Goal: Navigation & Orientation: Find specific page/section

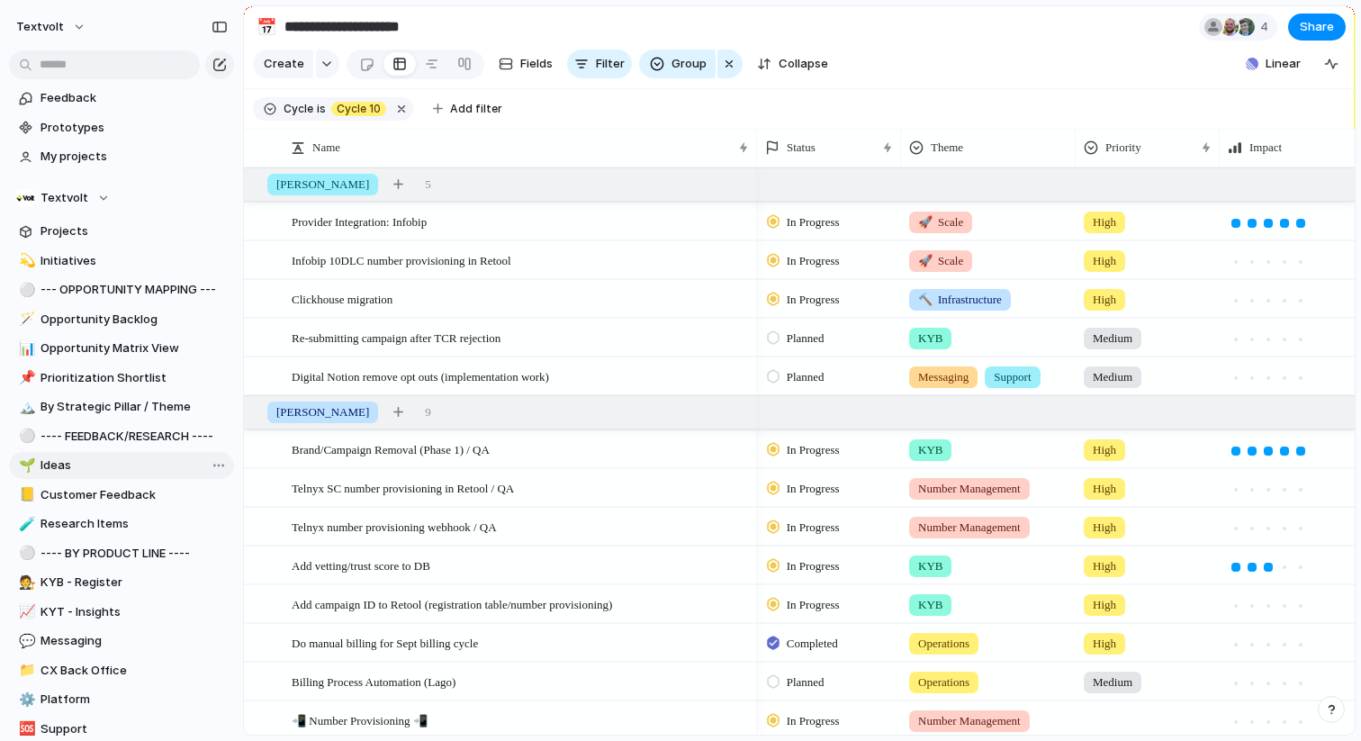
scroll to position [586, 0]
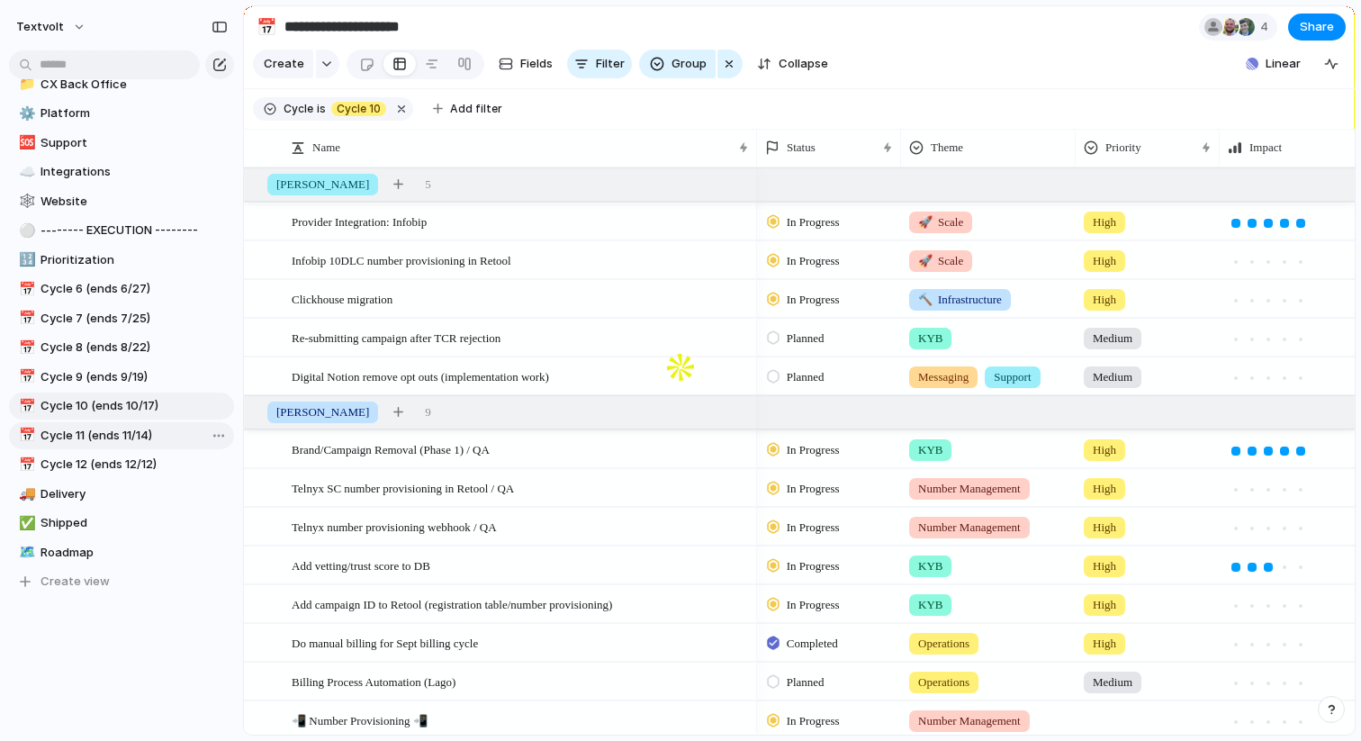
click at [126, 441] on span "Cycle 11 (ends 11/14)" at bounding box center [133, 436] width 187 height 18
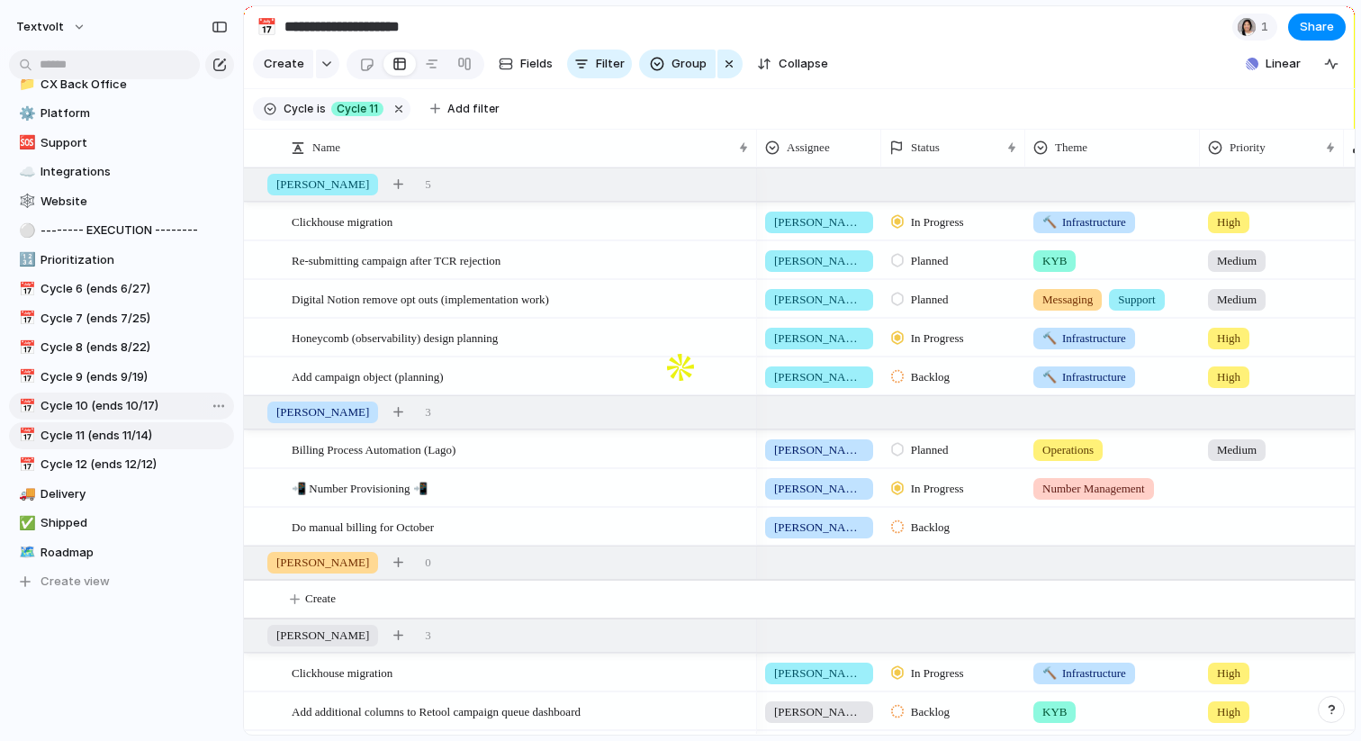
click at [103, 416] on link "📅 Cycle 10 (ends 10/17)" at bounding box center [121, 405] width 225 height 27
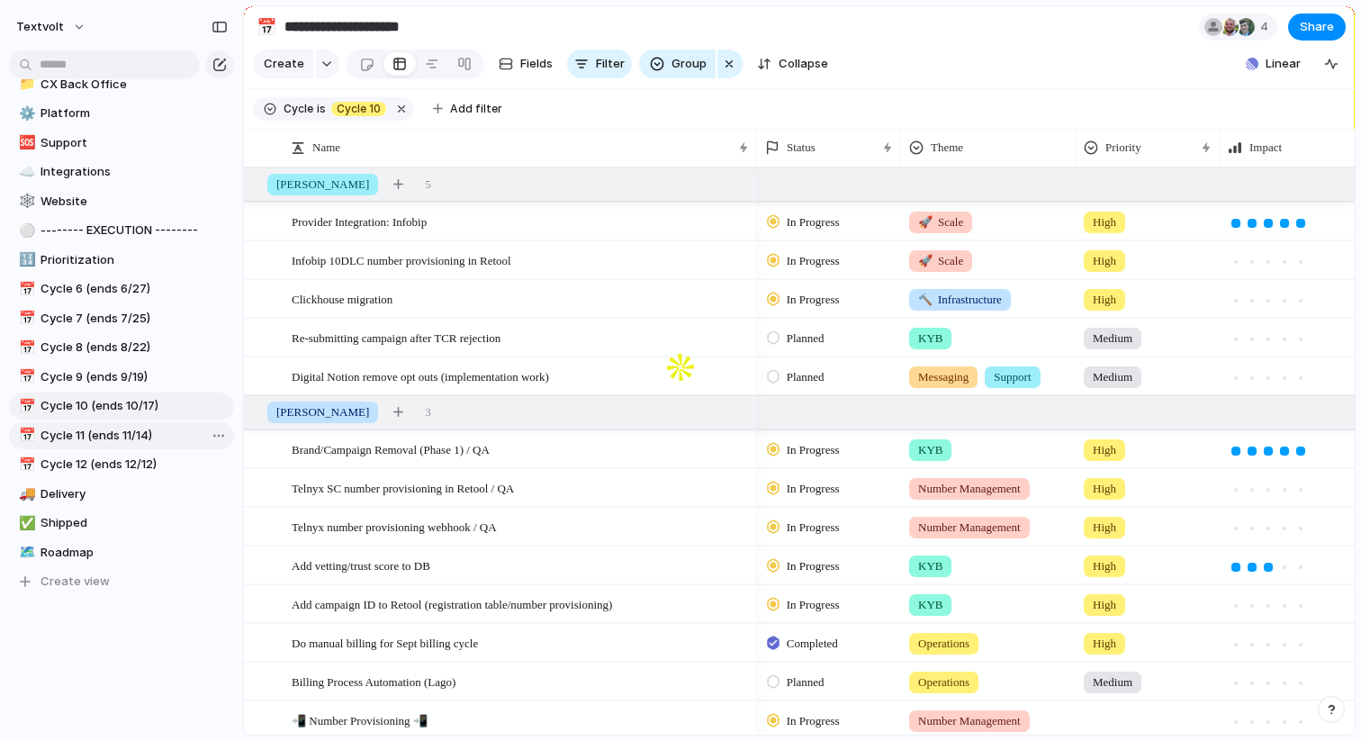
click at [85, 427] on span "Cycle 11 (ends 11/14)" at bounding box center [133, 436] width 187 height 18
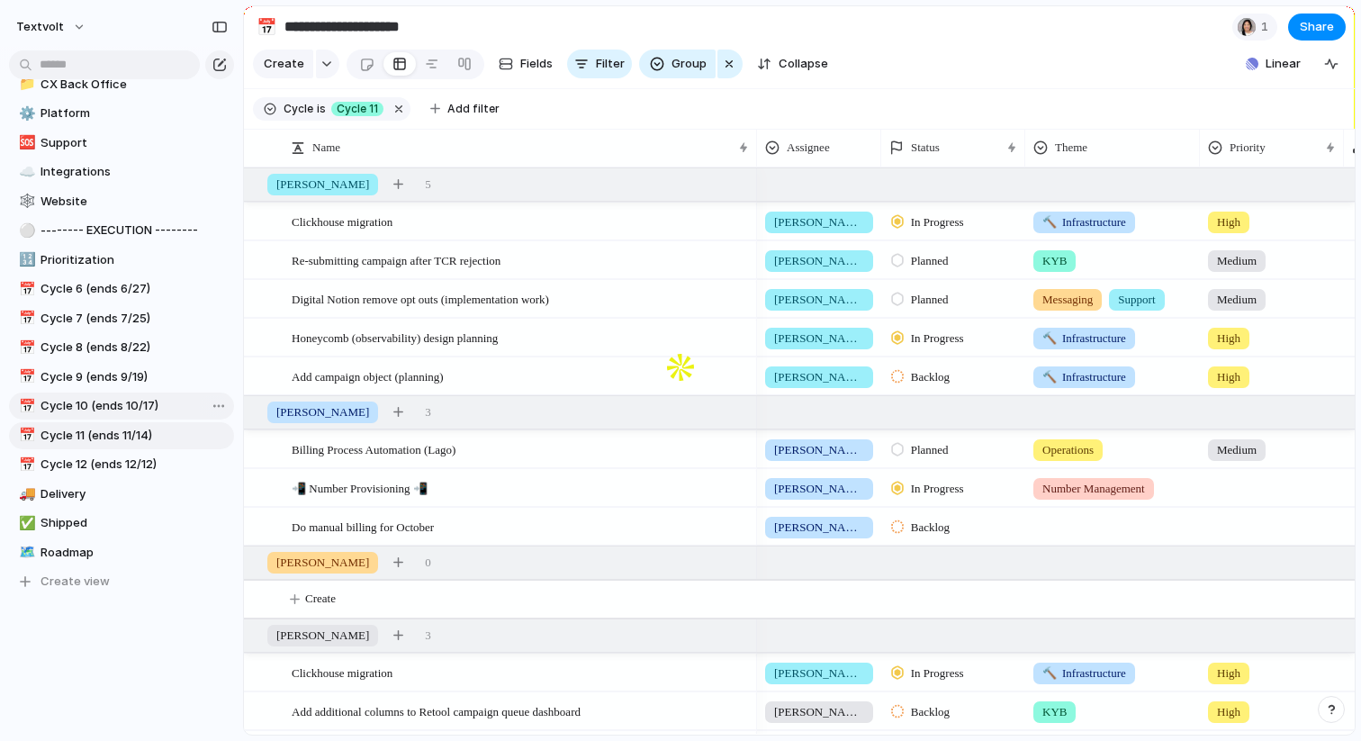
click at [125, 393] on link "📅 Cycle 10 (ends 10/17)" at bounding box center [121, 405] width 225 height 27
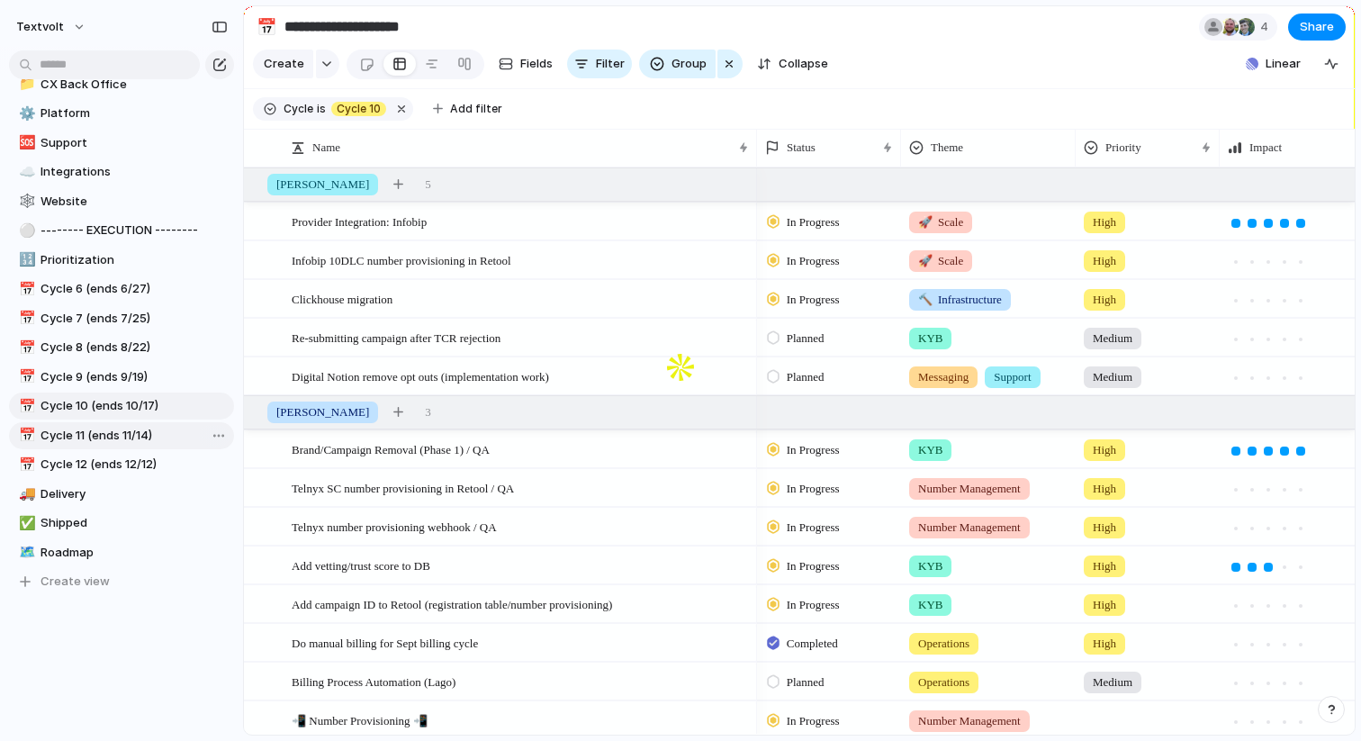
click at [113, 431] on span "Cycle 11 (ends 11/14)" at bounding box center [133, 436] width 187 height 18
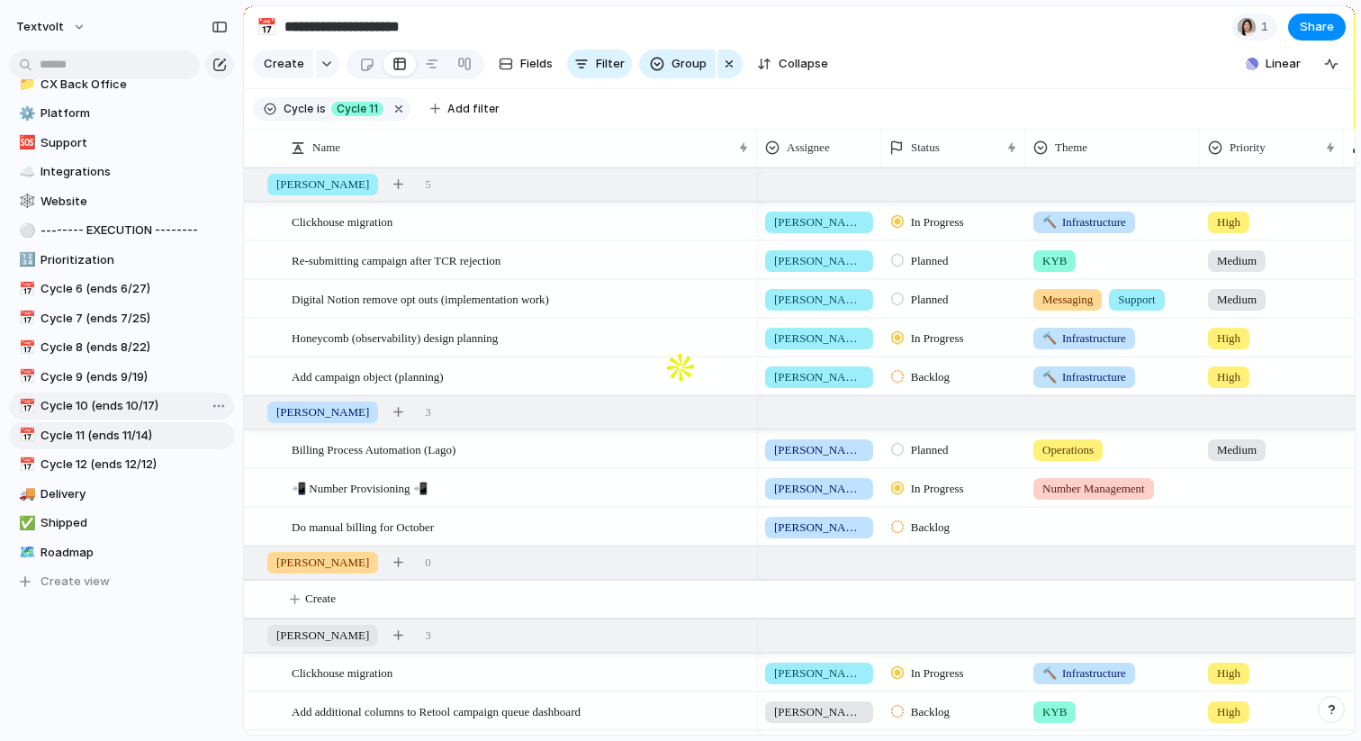
click at [117, 404] on span "Cycle 10 (ends 10/17)" at bounding box center [133, 406] width 187 height 18
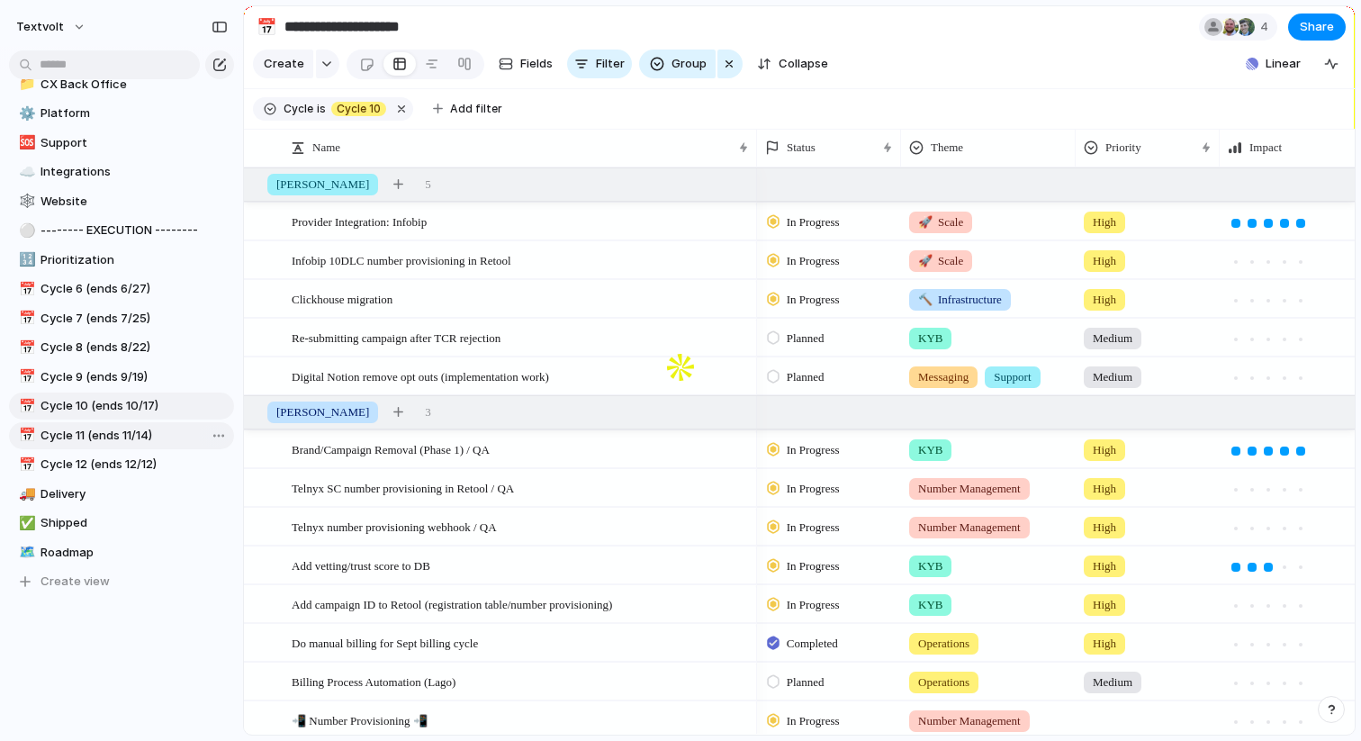
click at [118, 425] on link "📅 Cycle 11 (ends 11/14)" at bounding box center [121, 435] width 225 height 27
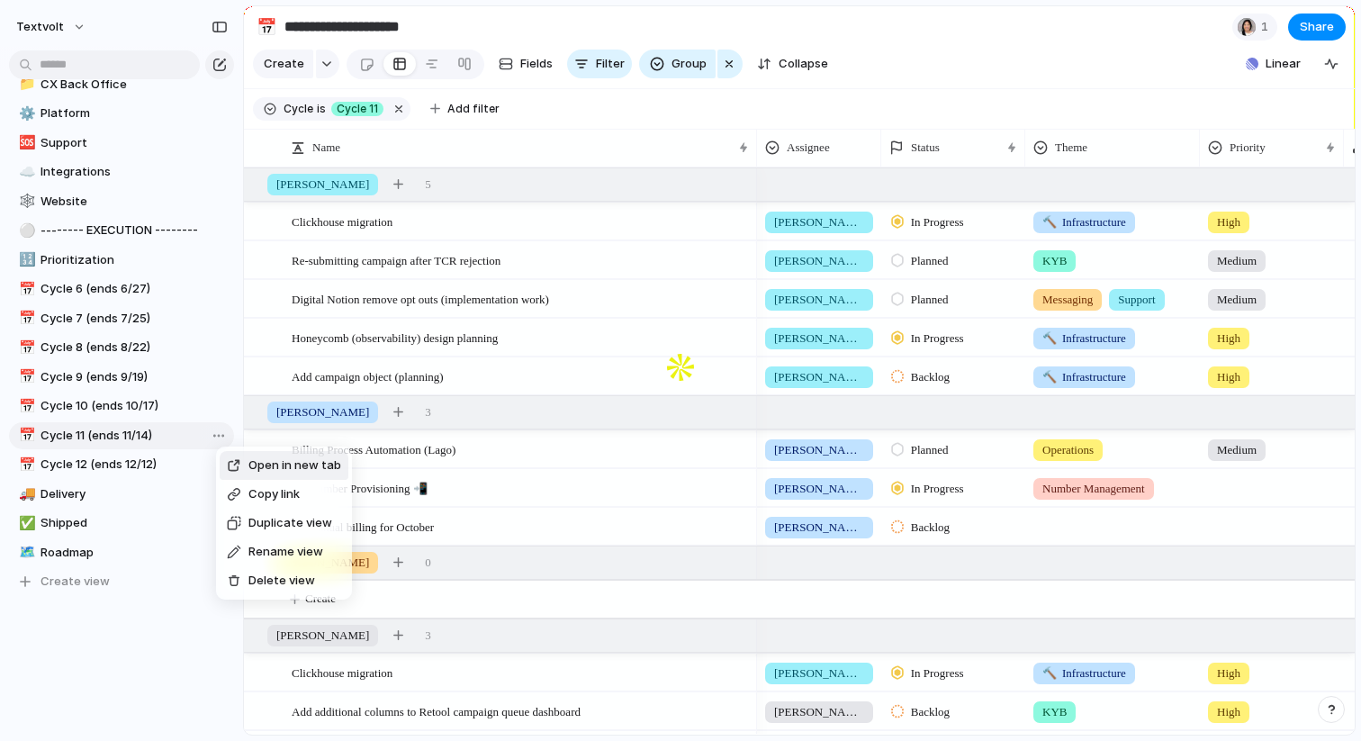
click at [238, 522] on div at bounding box center [234, 523] width 14 height 14
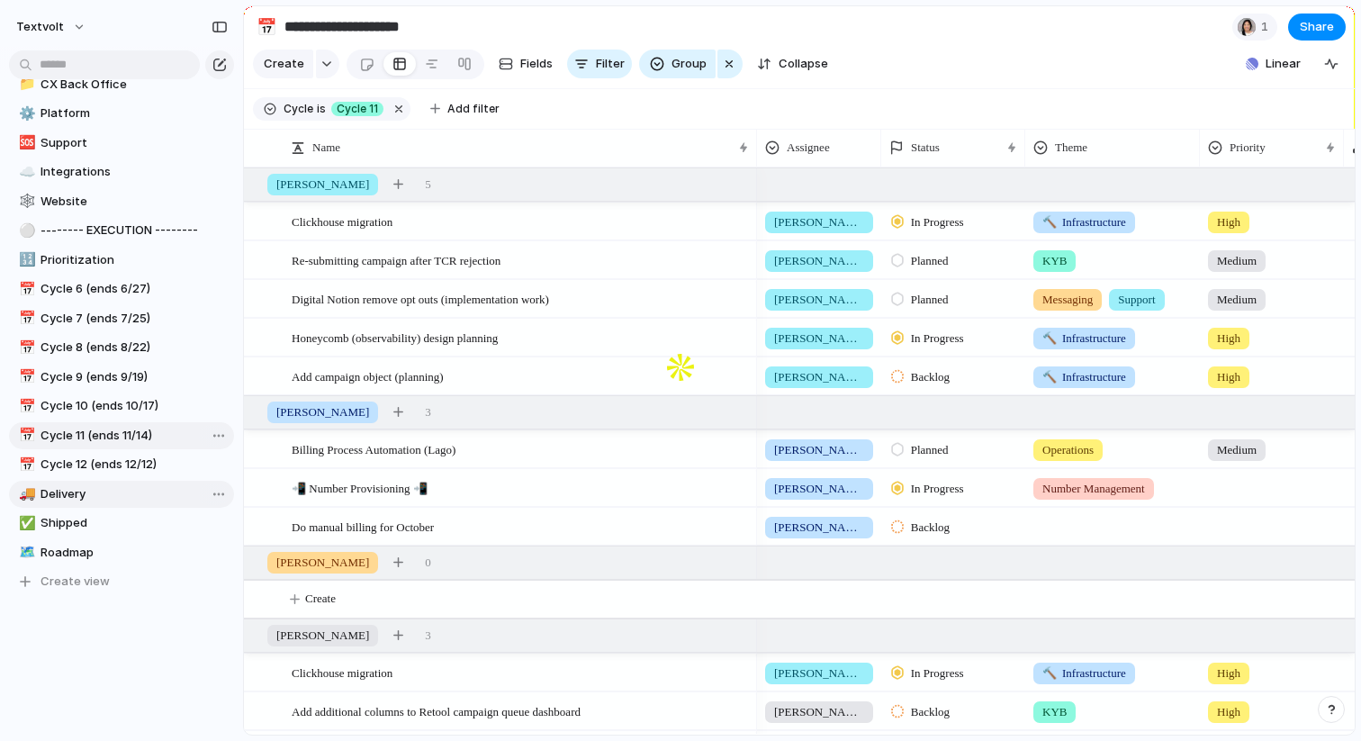
type input "**********"
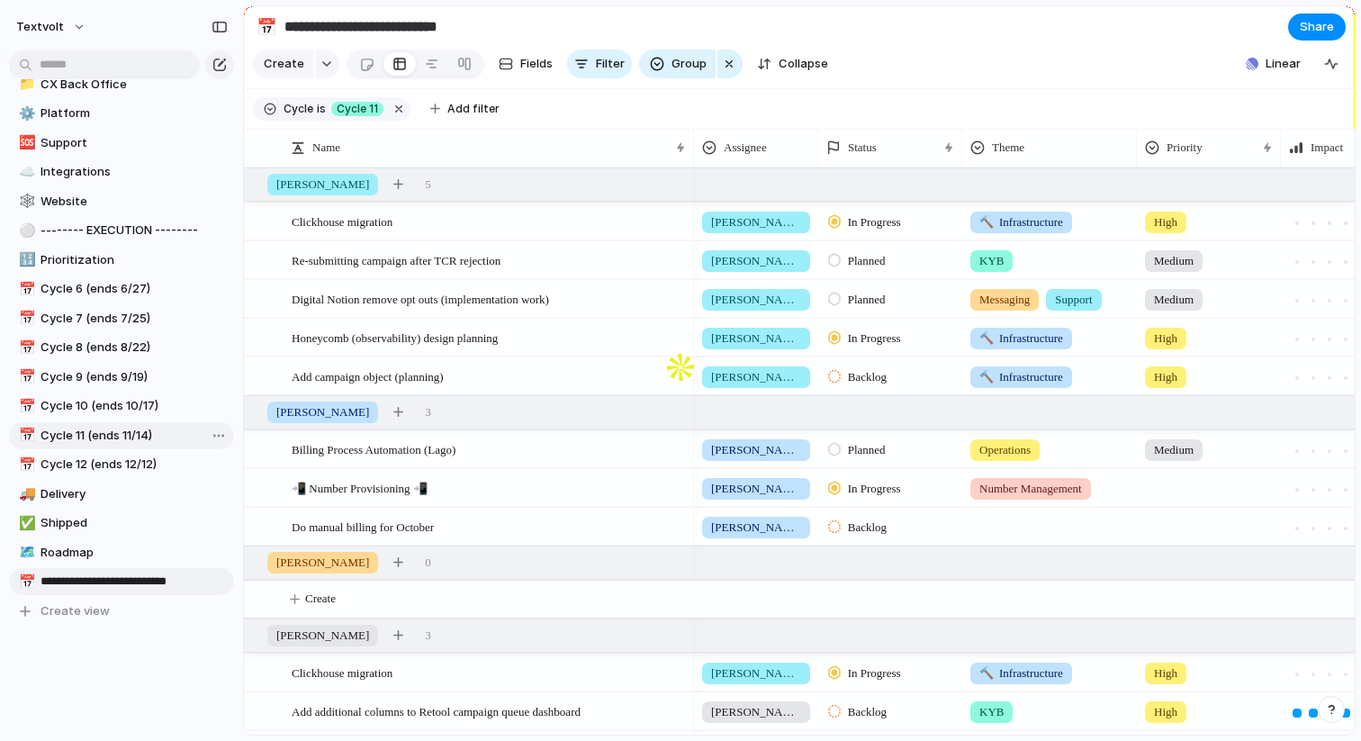
click at [37, 580] on link "**********" at bounding box center [121, 581] width 225 height 27
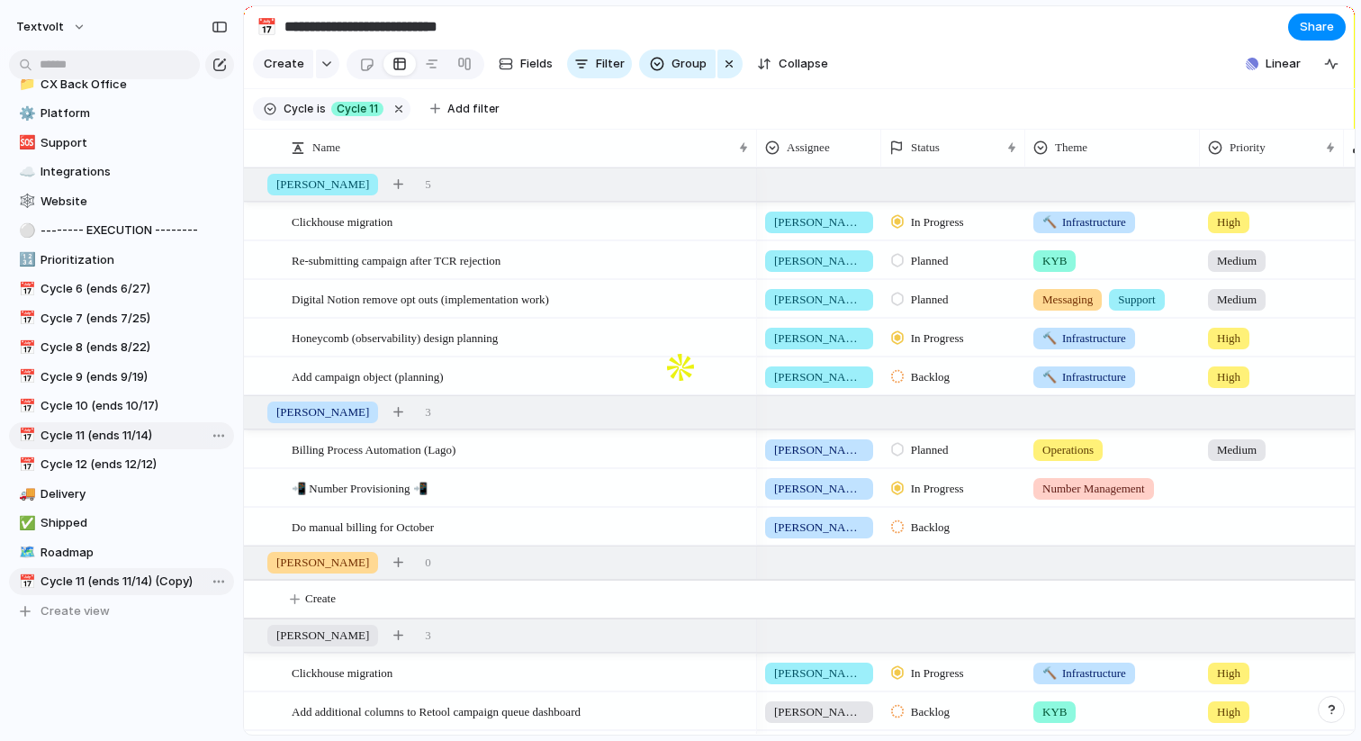
click at [31, 580] on div "📅" at bounding box center [25, 581] width 13 height 21
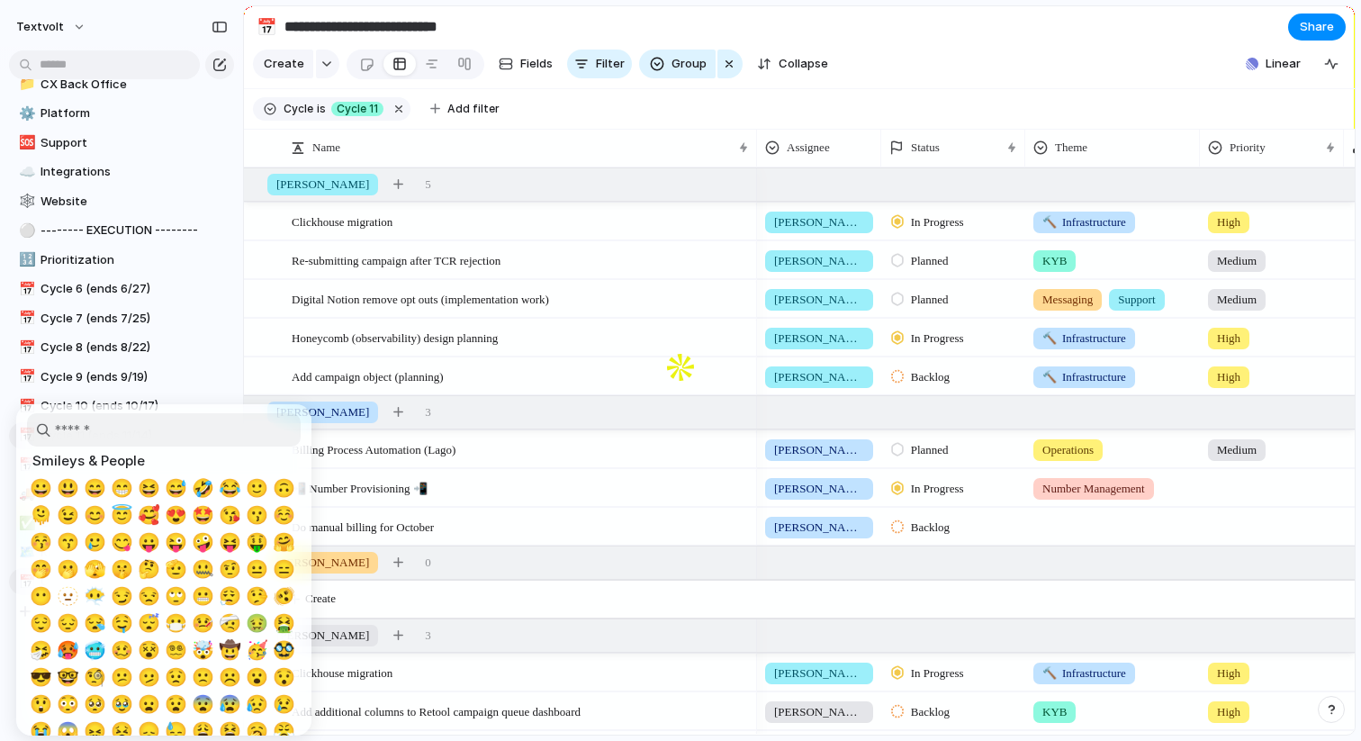
click at [164, 439] on input "search" at bounding box center [164, 429] width 274 height 33
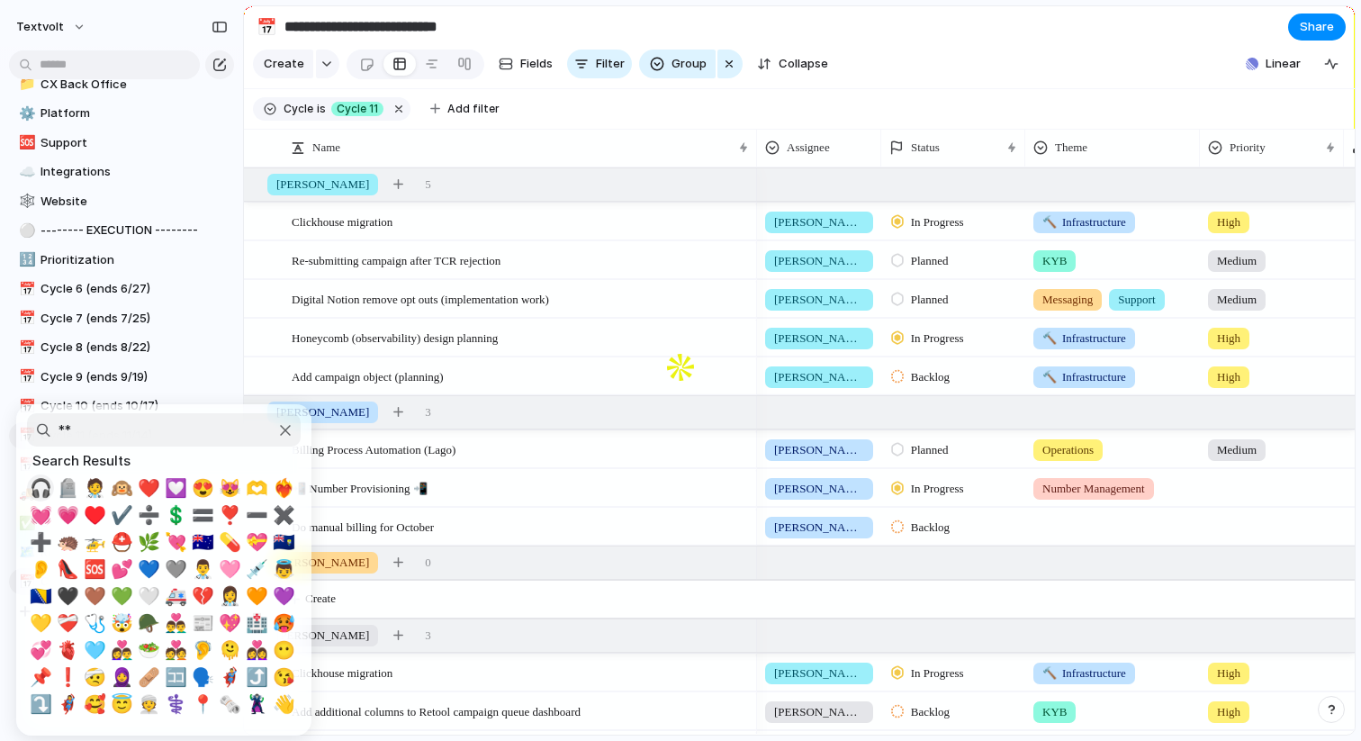
type input "*"
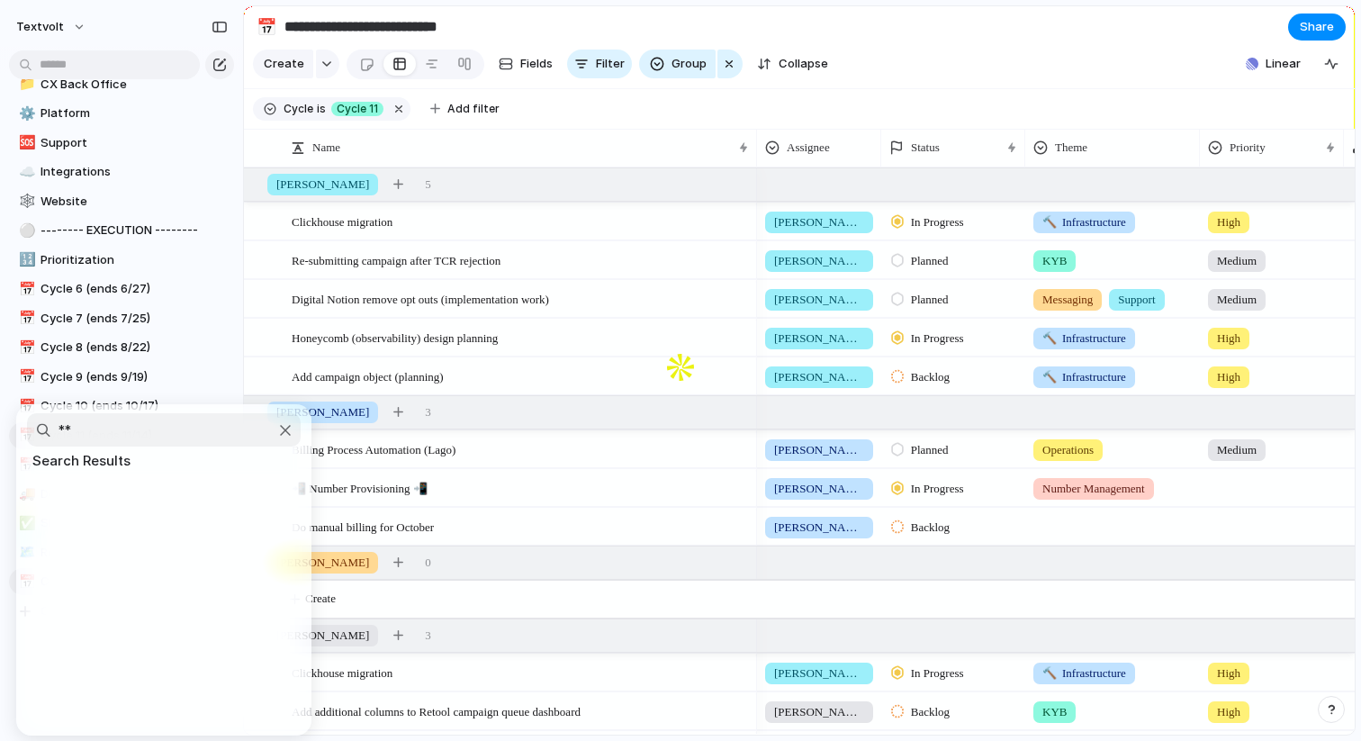
type input "*"
type input "***"
click at [150, 490] on span "🇳🇴" at bounding box center [149, 488] width 22 height 22
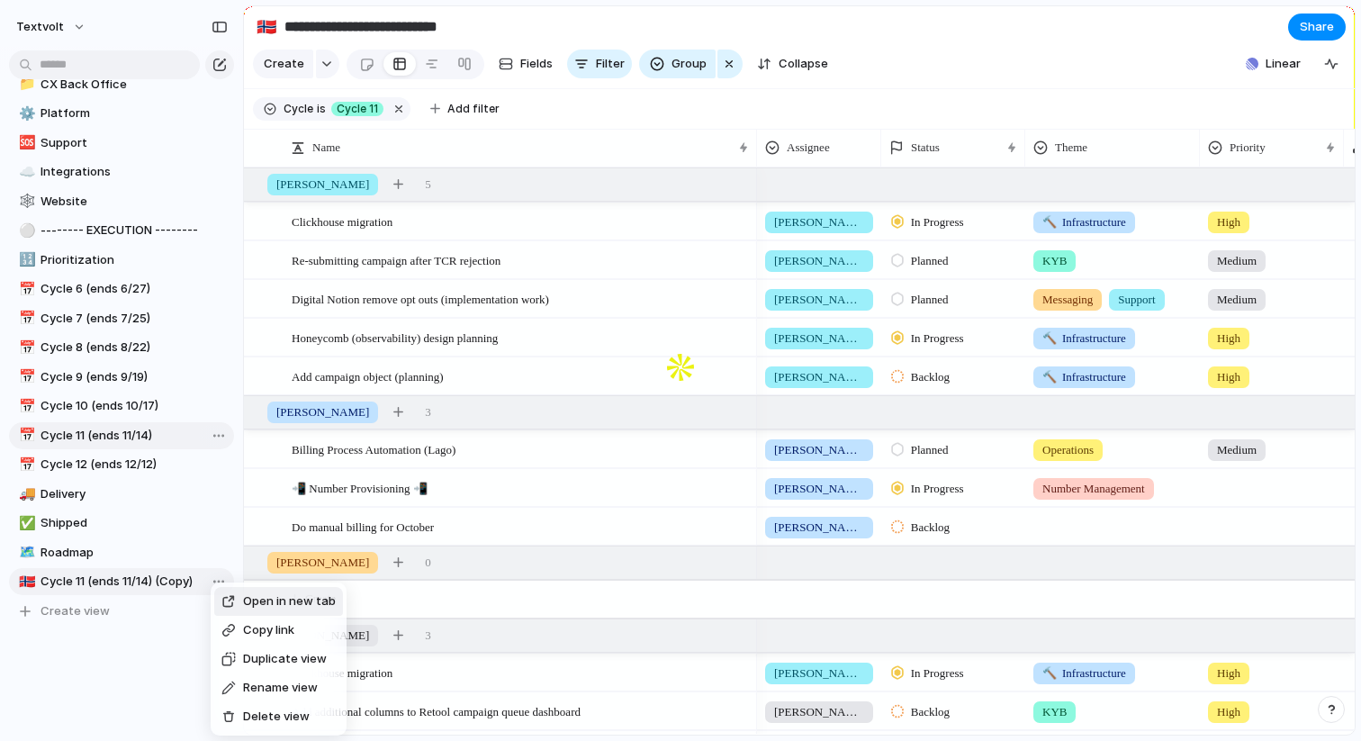
click at [254, 683] on span "Rename view" at bounding box center [280, 687] width 75 height 18
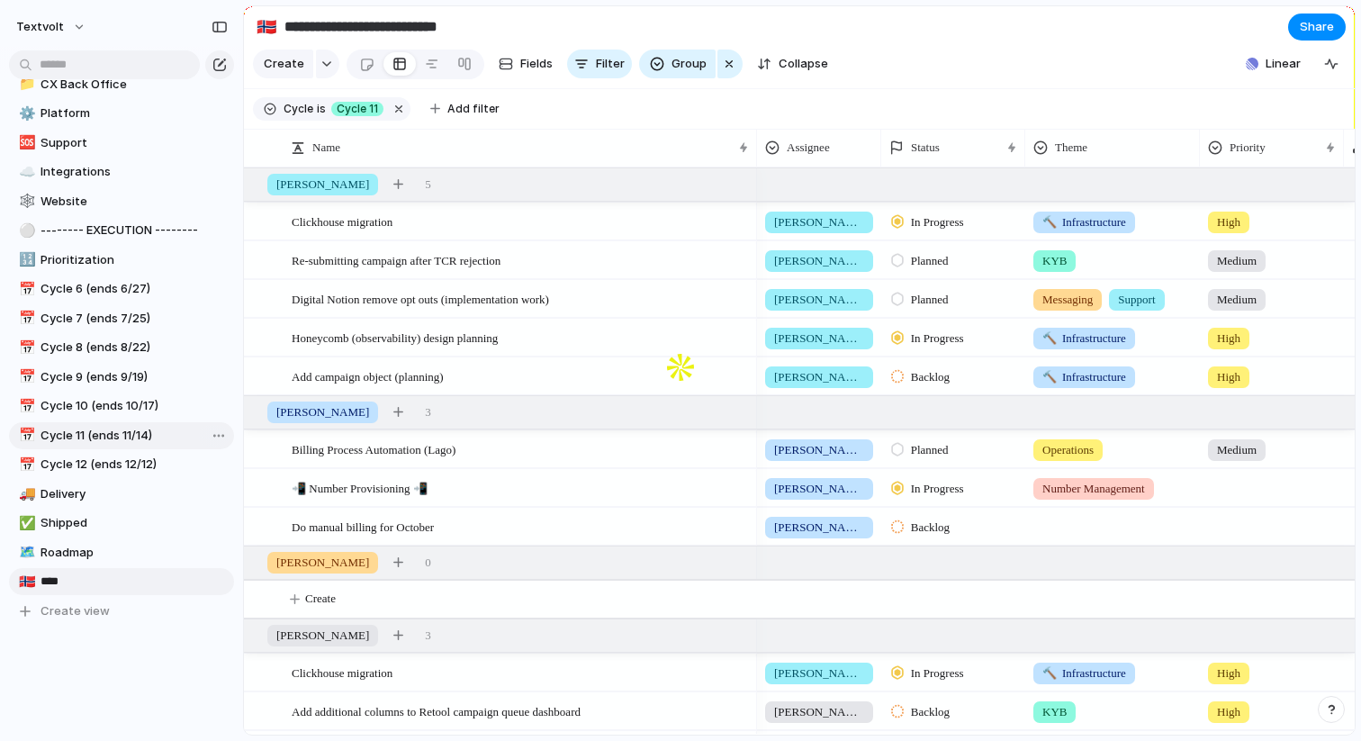
type input "*****"
click at [660, 56] on button "Group" at bounding box center [677, 63] width 76 height 29
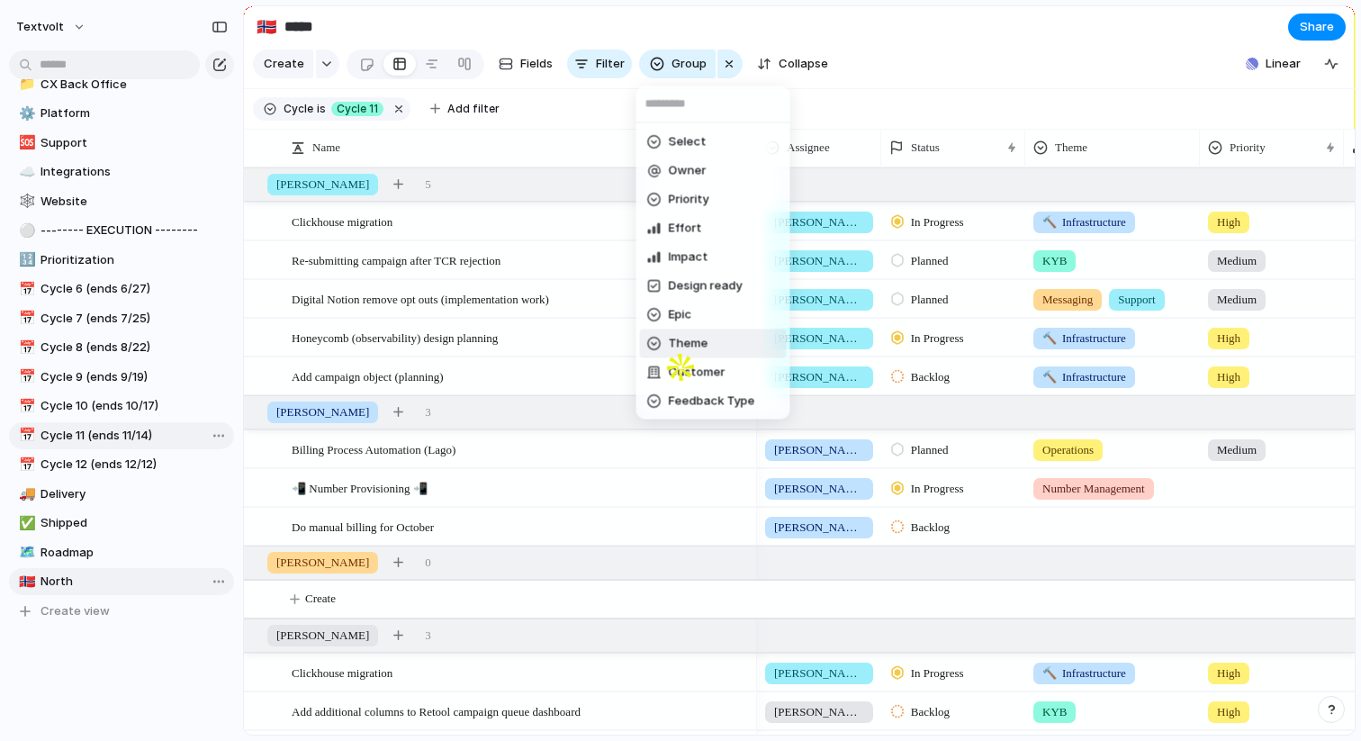
click at [703, 337] on span "Theme" at bounding box center [689, 344] width 40 height 18
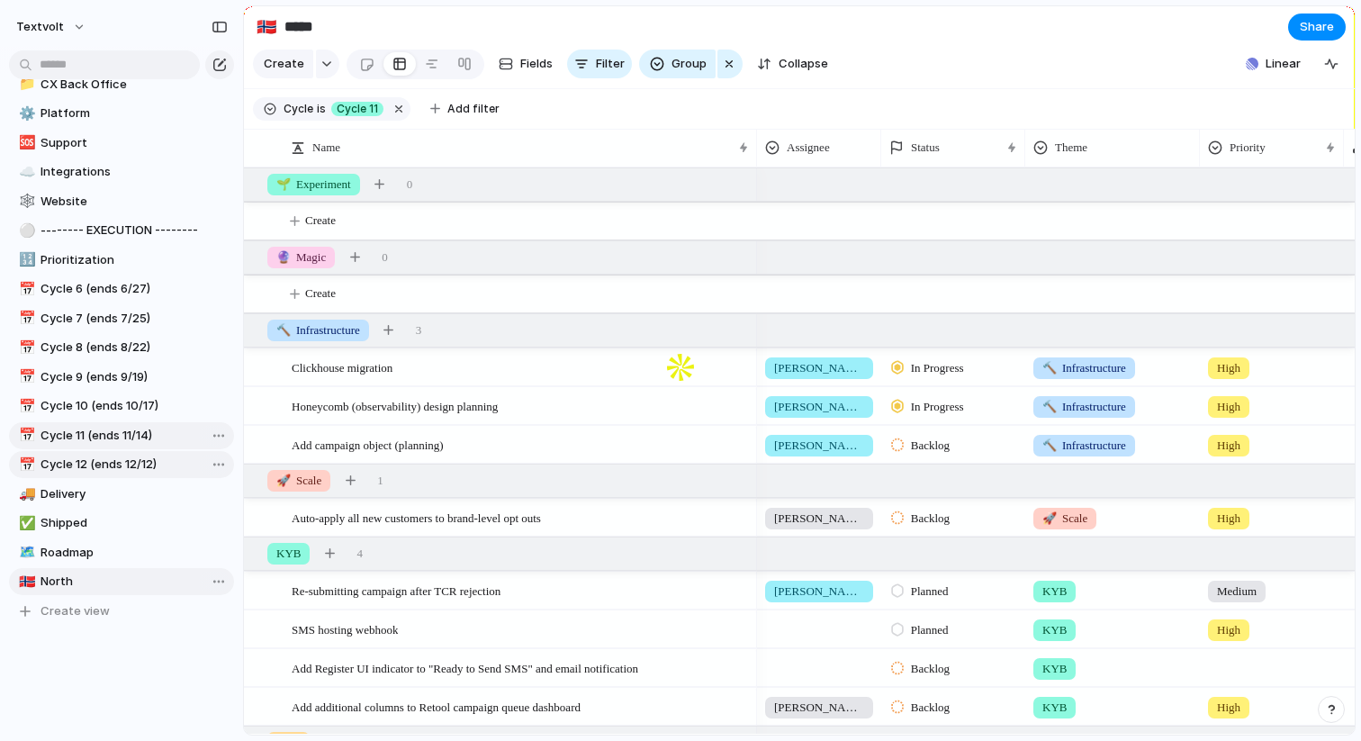
click at [112, 475] on link "📅 Cycle 12 (ends 12/12)" at bounding box center [121, 464] width 225 height 27
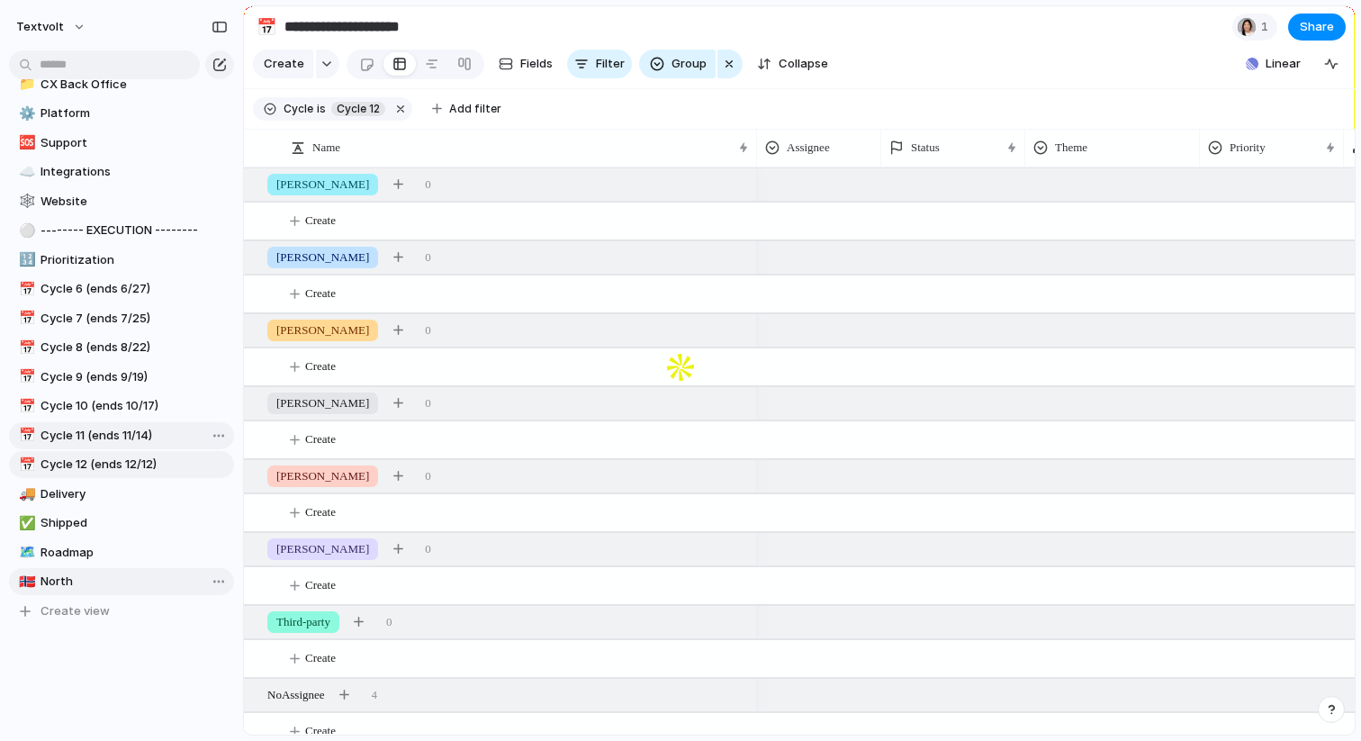
click at [130, 427] on span "Cycle 11 (ends 11/14)" at bounding box center [133, 436] width 187 height 18
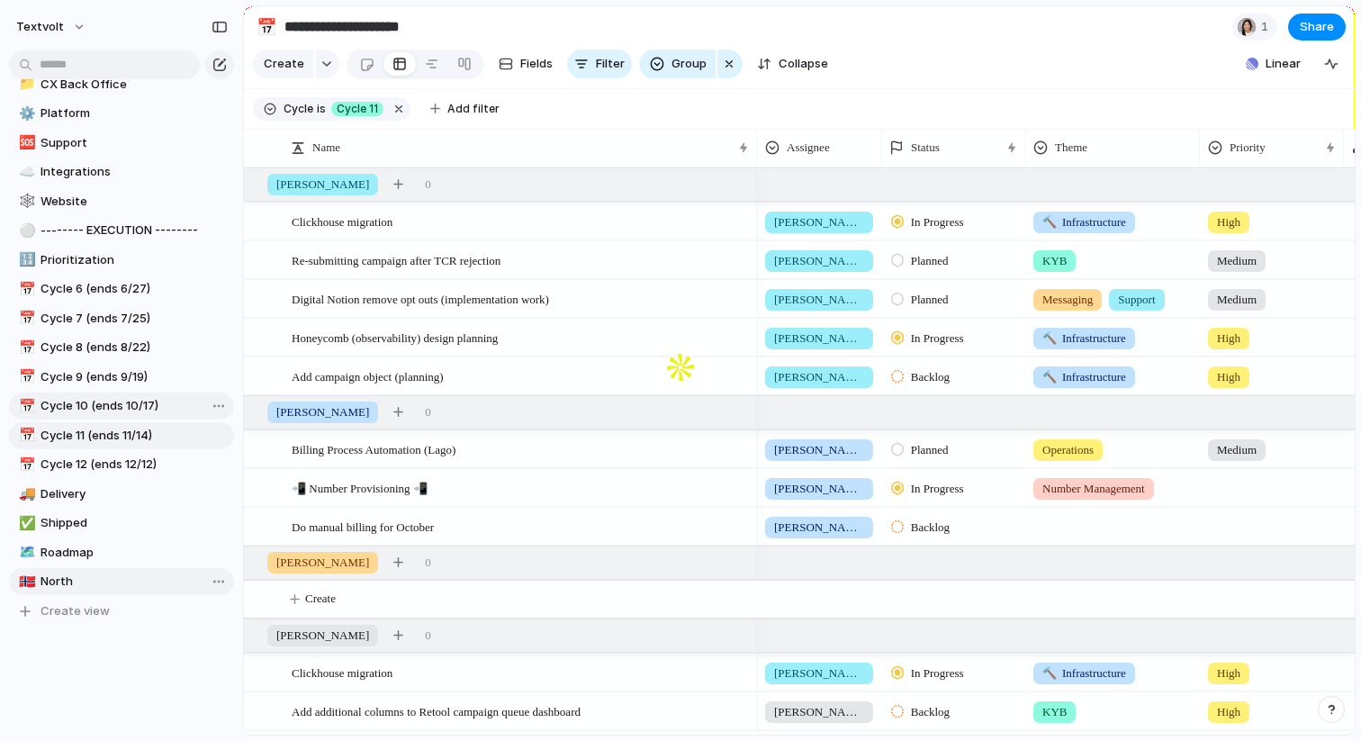
click at [132, 400] on span "Cycle 10 (ends 10/17)" at bounding box center [133, 406] width 187 height 18
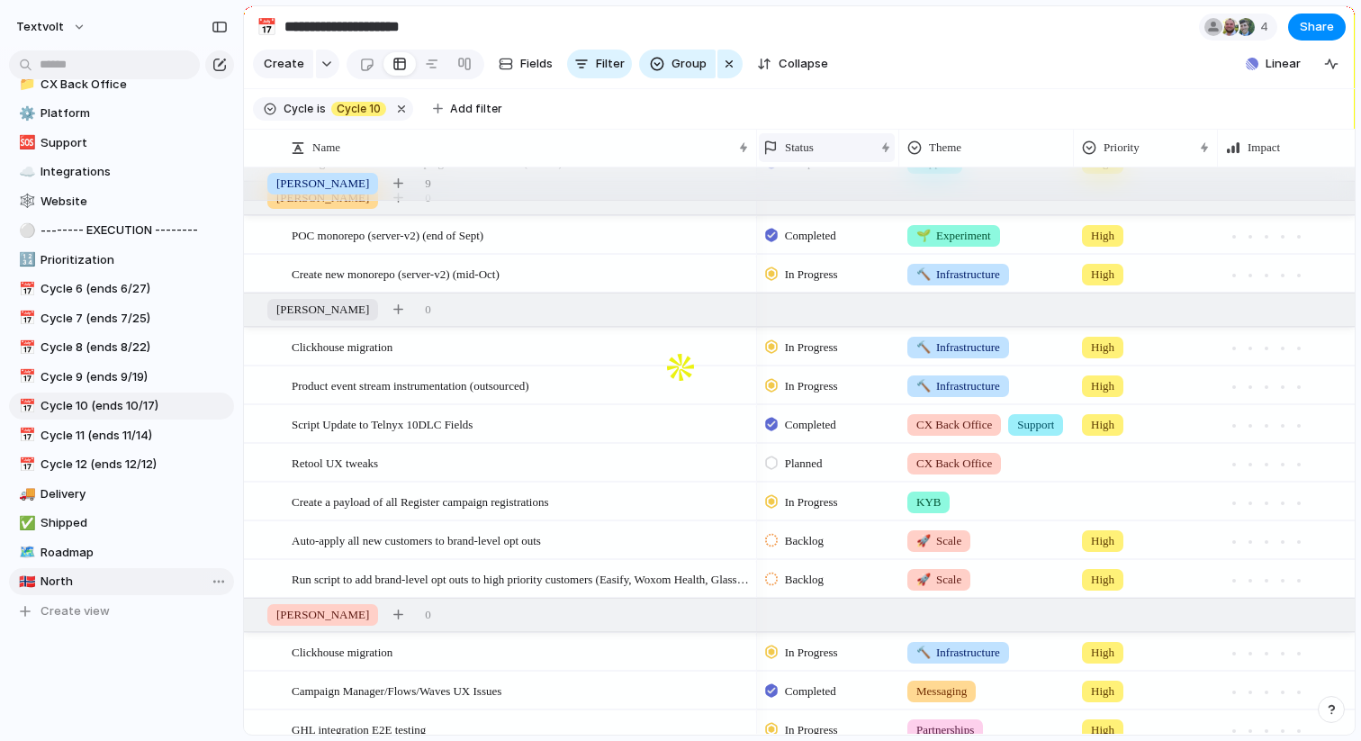
scroll to position [624, 0]
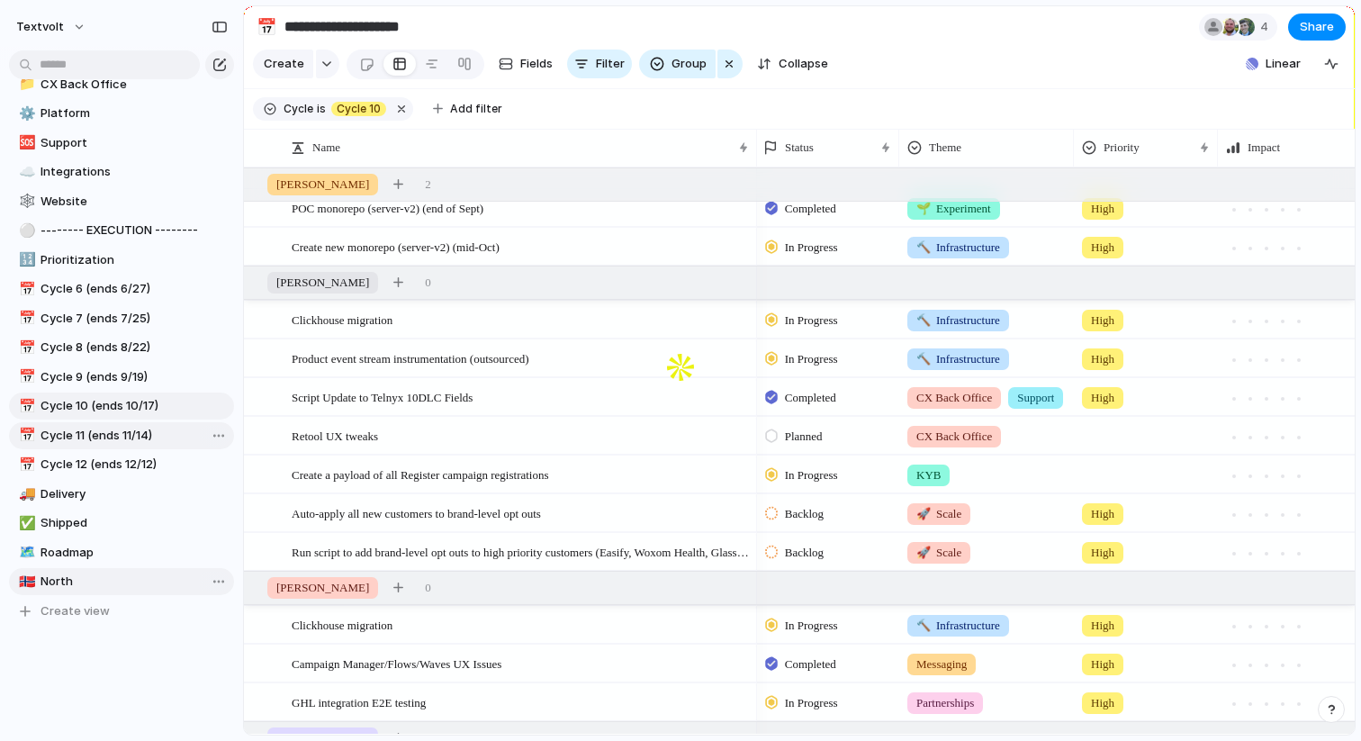
click at [155, 430] on span "Cycle 11 (ends 11/14)" at bounding box center [133, 436] width 187 height 18
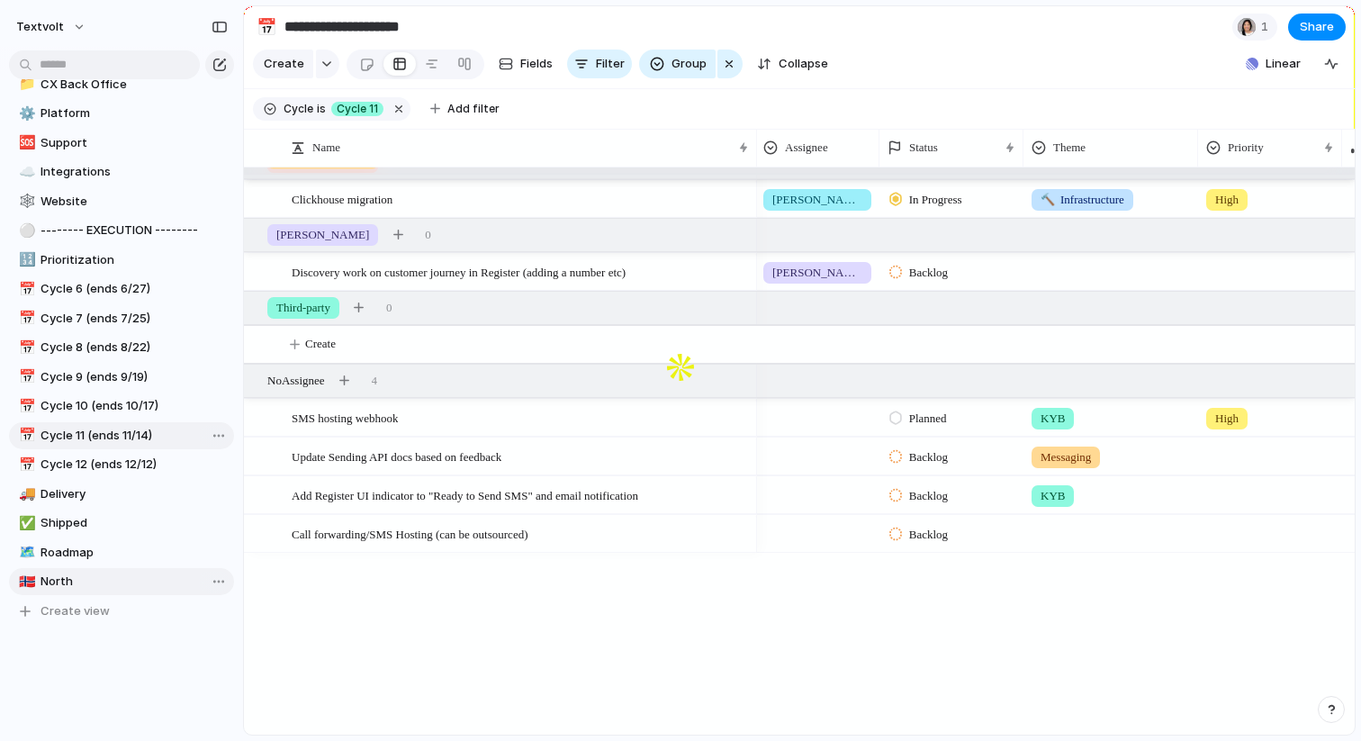
scroll to position [443, 0]
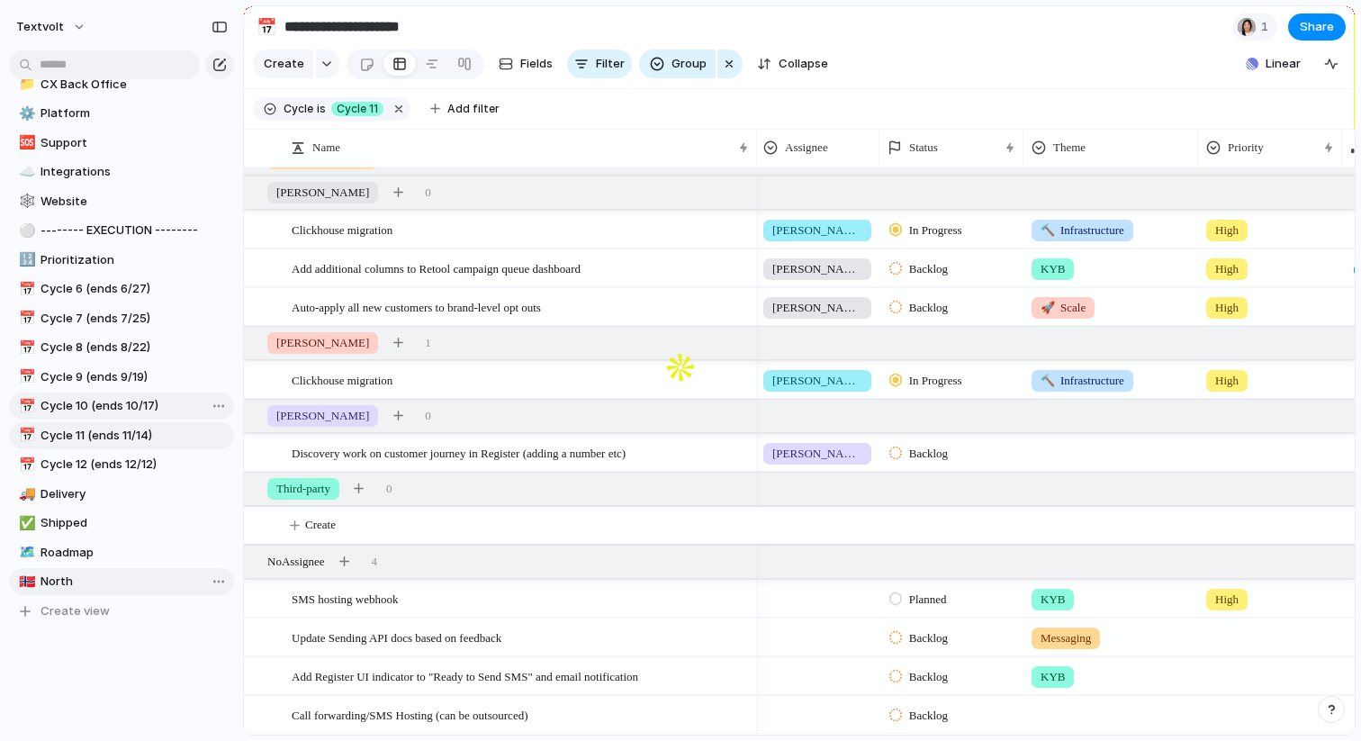
click at [115, 401] on span "Cycle 10 (ends 10/17)" at bounding box center [133, 406] width 187 height 18
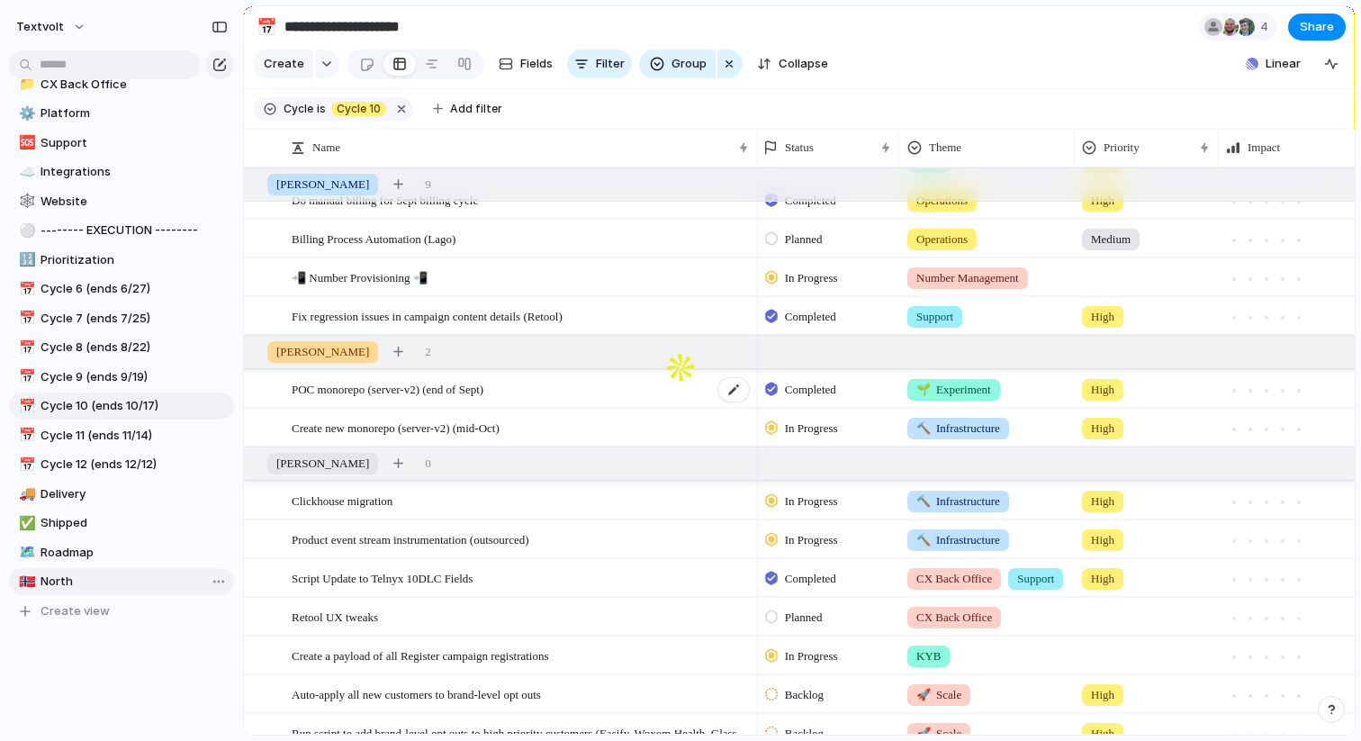
scroll to position [302, 0]
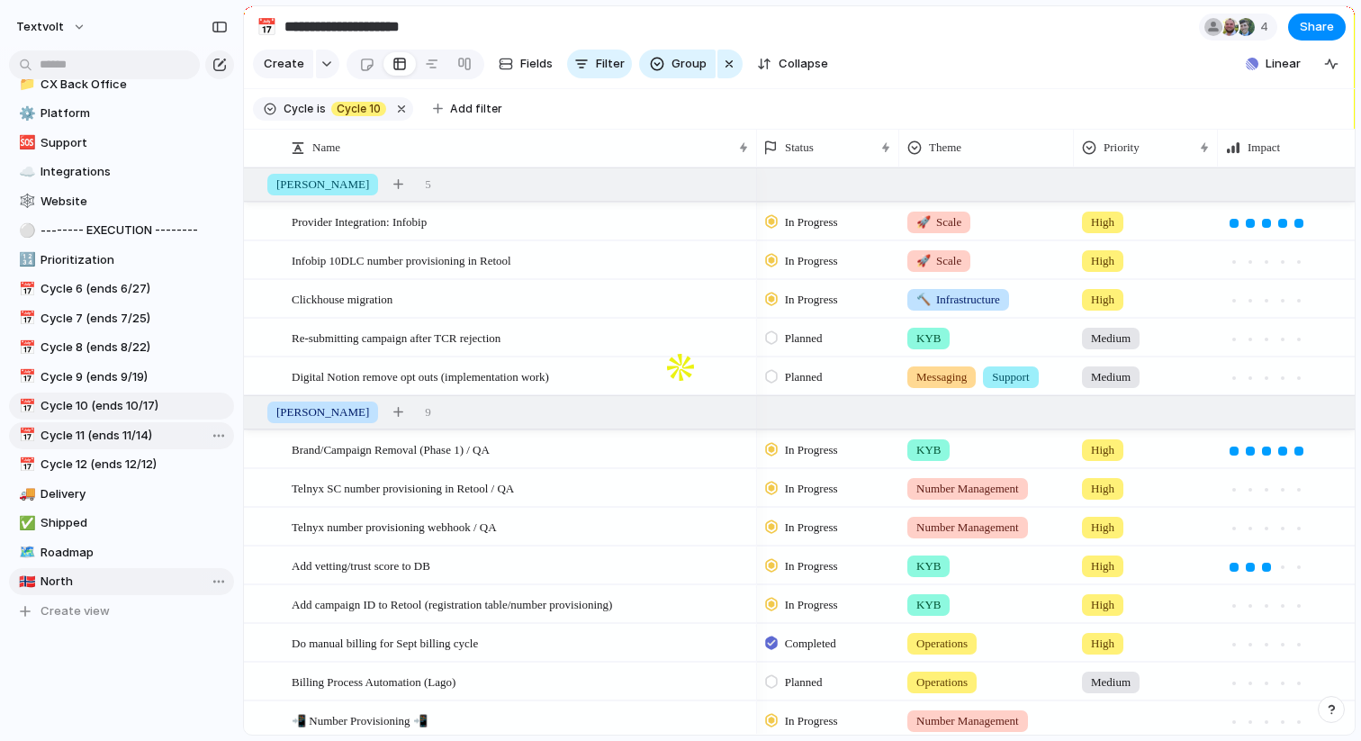
click at [134, 428] on span "Cycle 11 (ends 11/14)" at bounding box center [133, 436] width 187 height 18
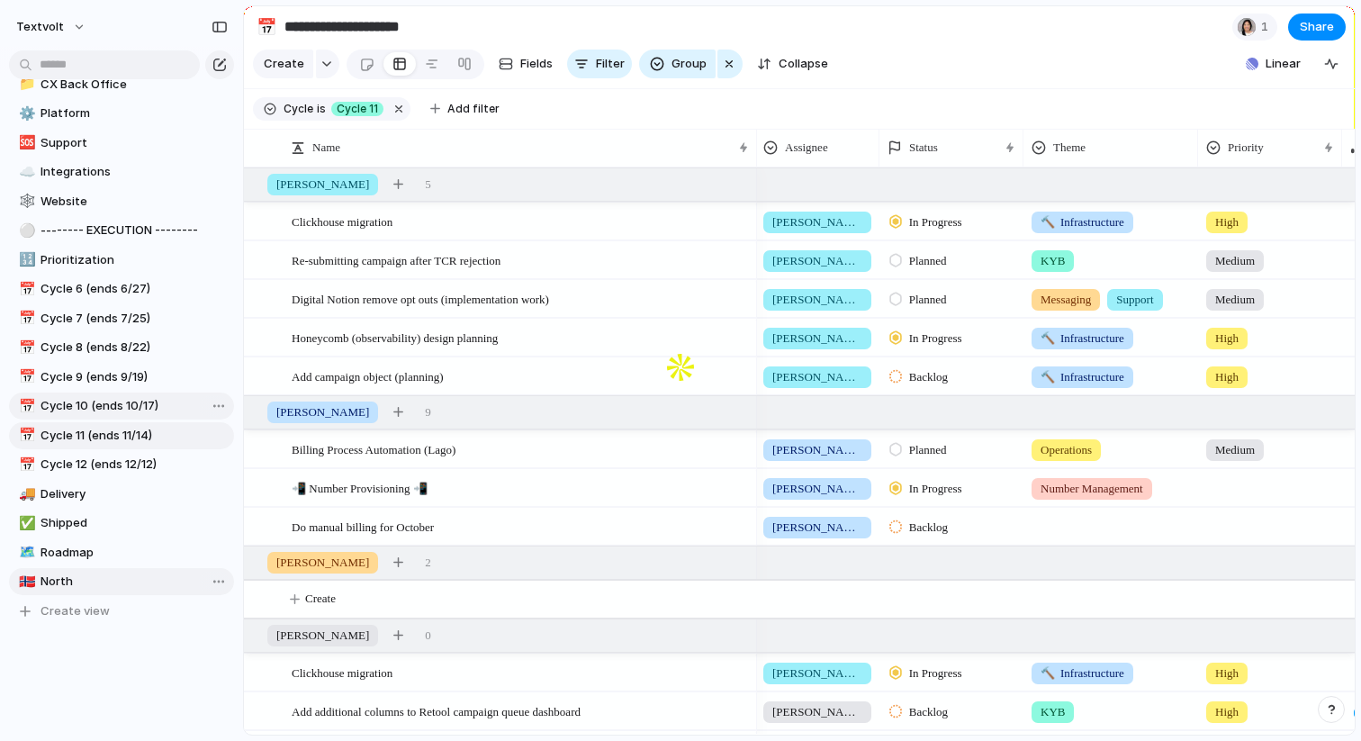
click at [141, 407] on span "Cycle 10 (ends 10/17)" at bounding box center [133, 406] width 187 height 18
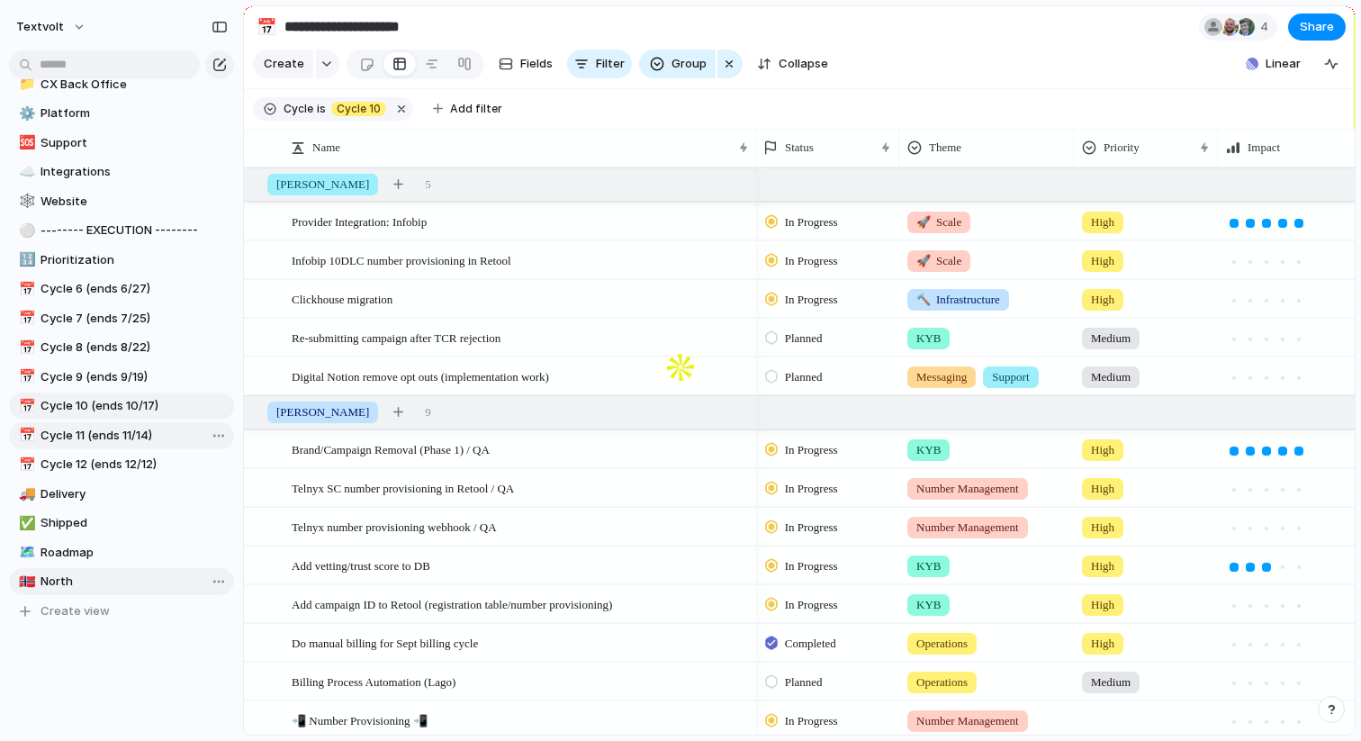
click at [111, 440] on span "Cycle 11 (ends 11/14)" at bounding box center [133, 436] width 187 height 18
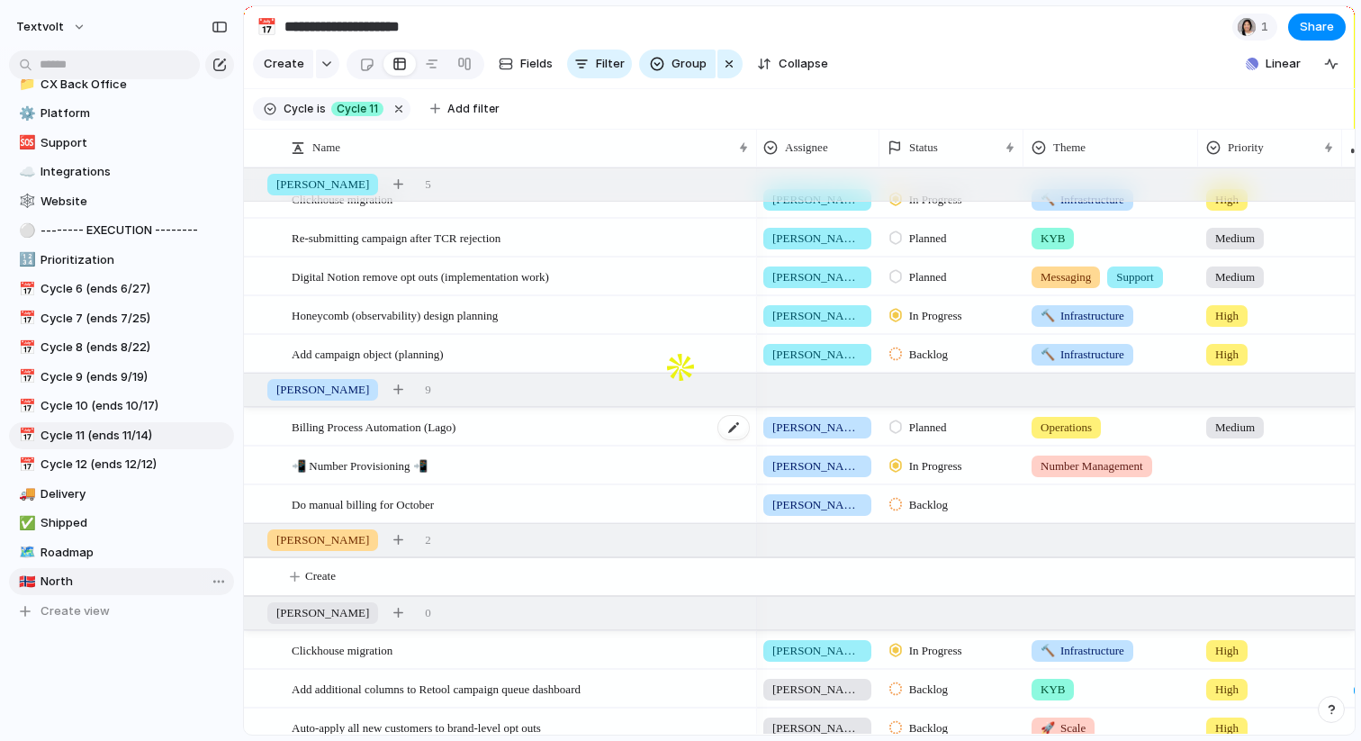
scroll to position [31, 0]
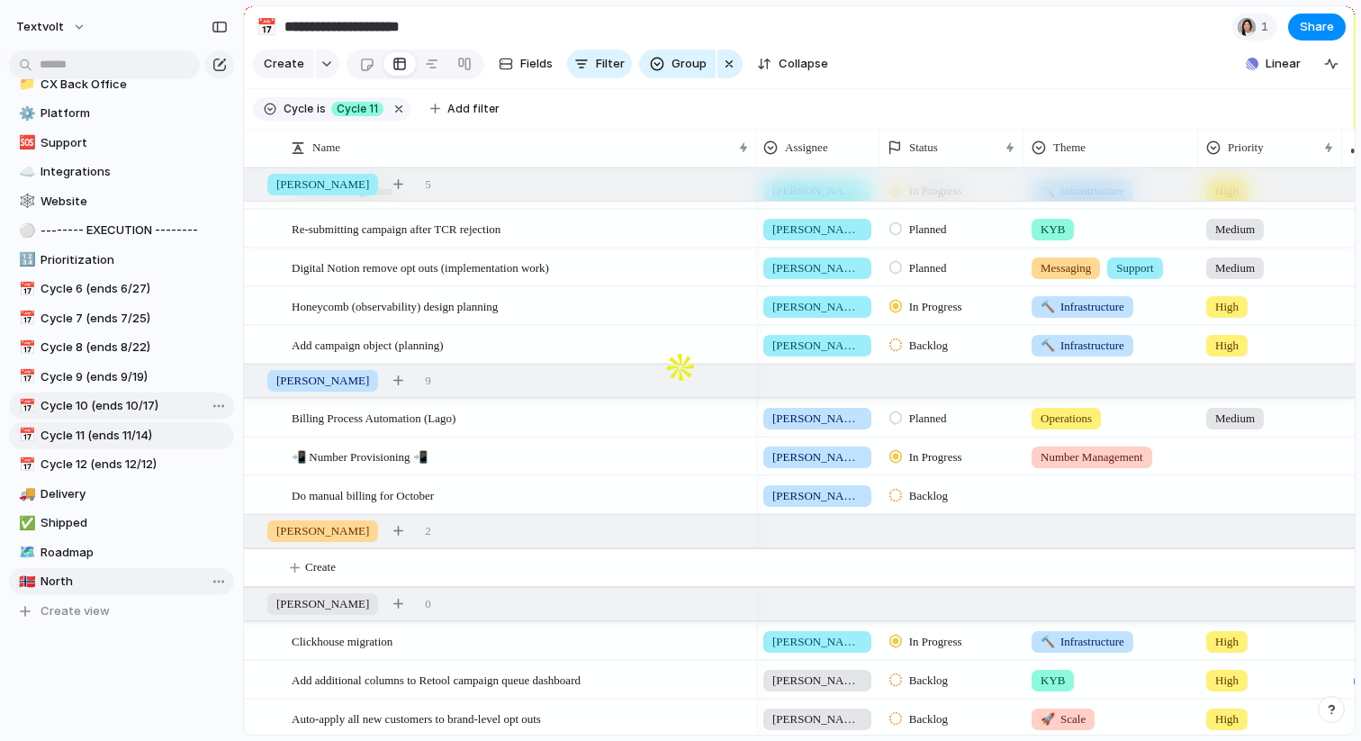
click at [93, 400] on span "Cycle 10 (ends 10/17)" at bounding box center [133, 406] width 187 height 18
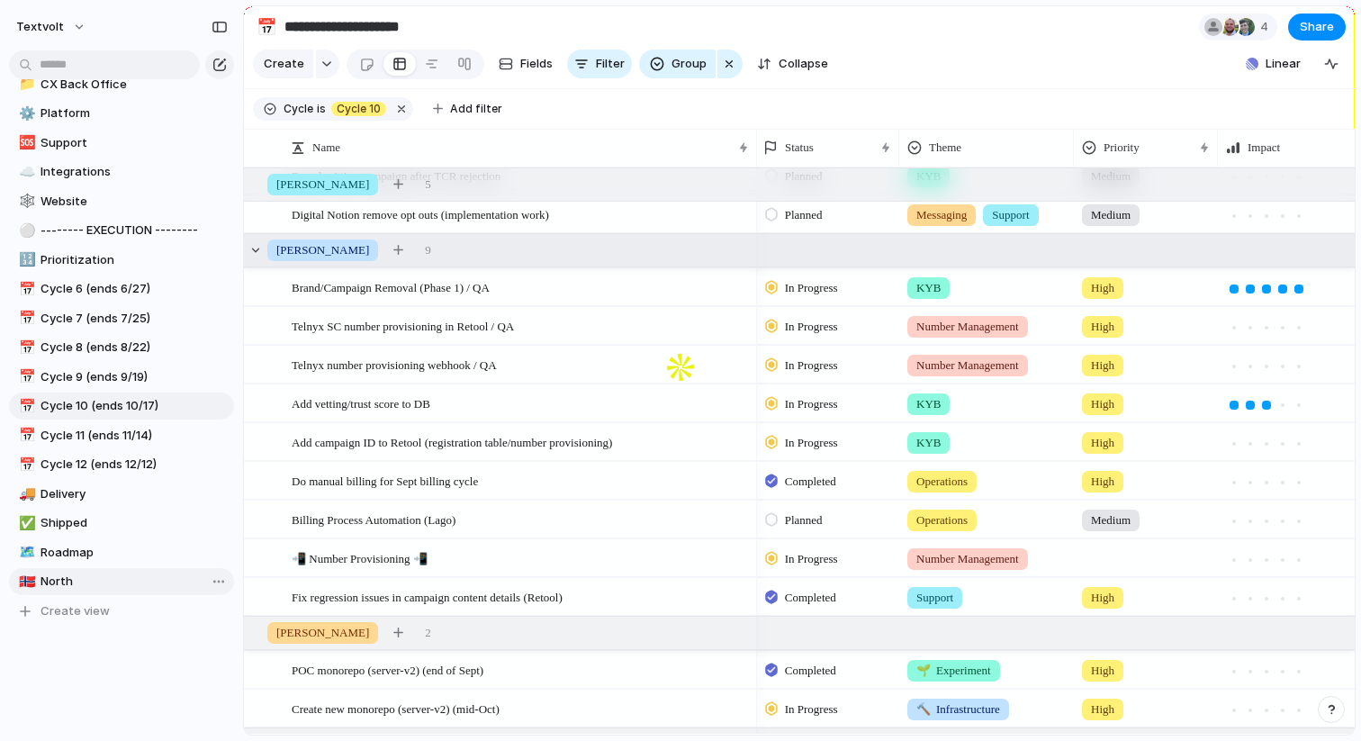
scroll to position [163, 0]
click at [123, 436] on span "Cycle 11 (ends 11/14)" at bounding box center [133, 436] width 187 height 18
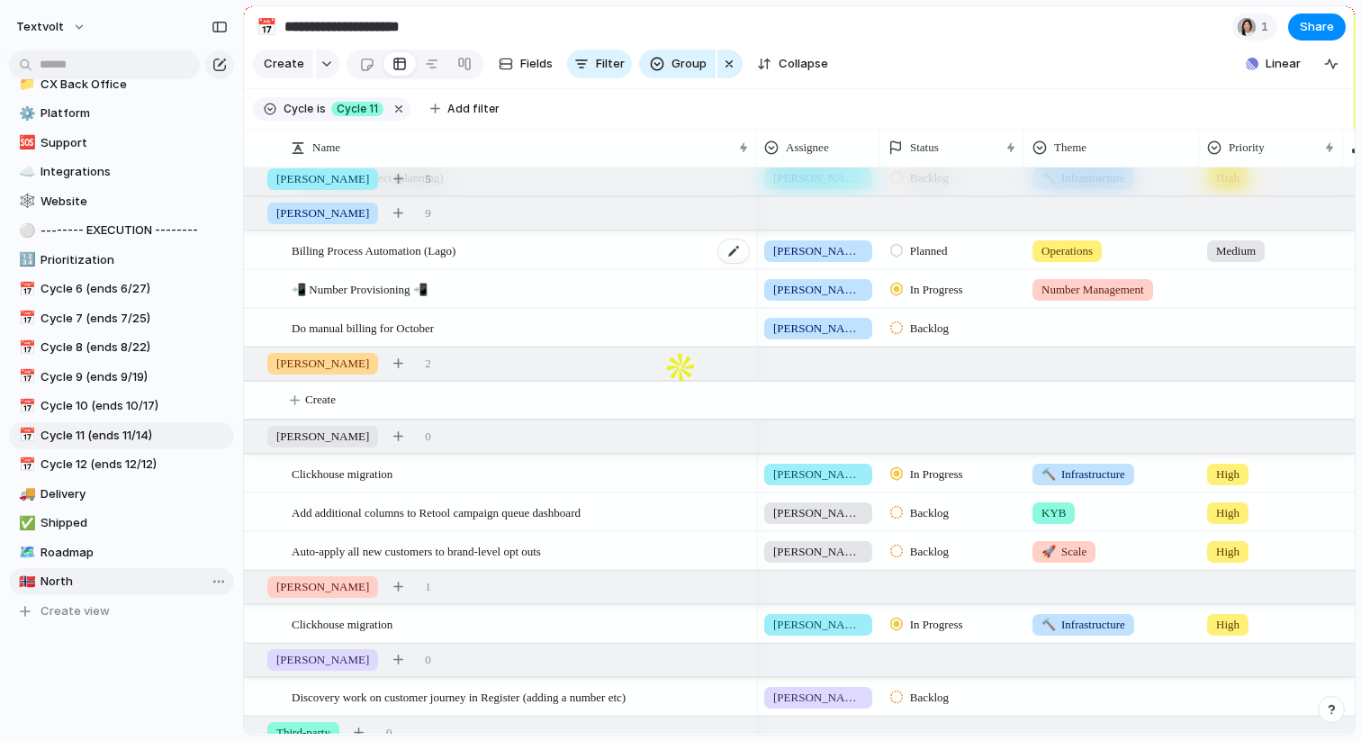
scroll to position [238, 0]
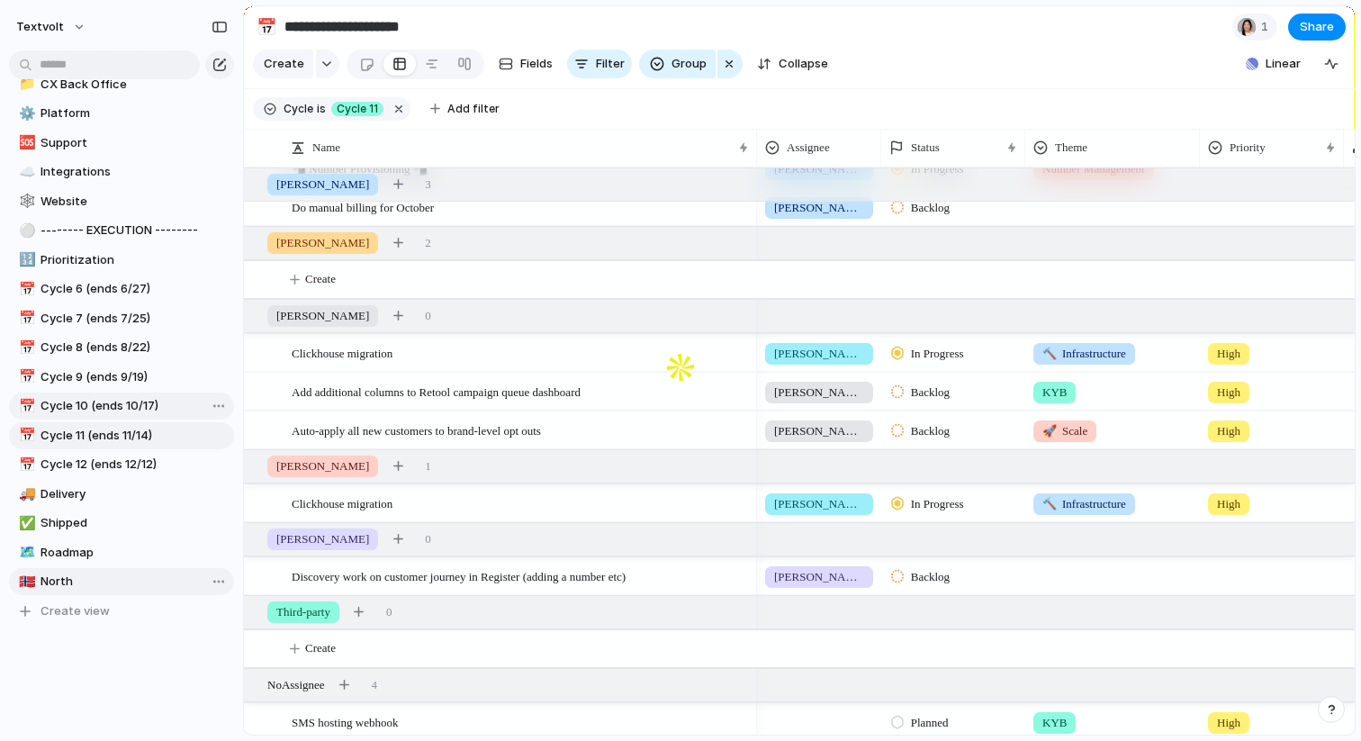
click at [141, 401] on span "Cycle 10 (ends 10/17)" at bounding box center [133, 406] width 187 height 18
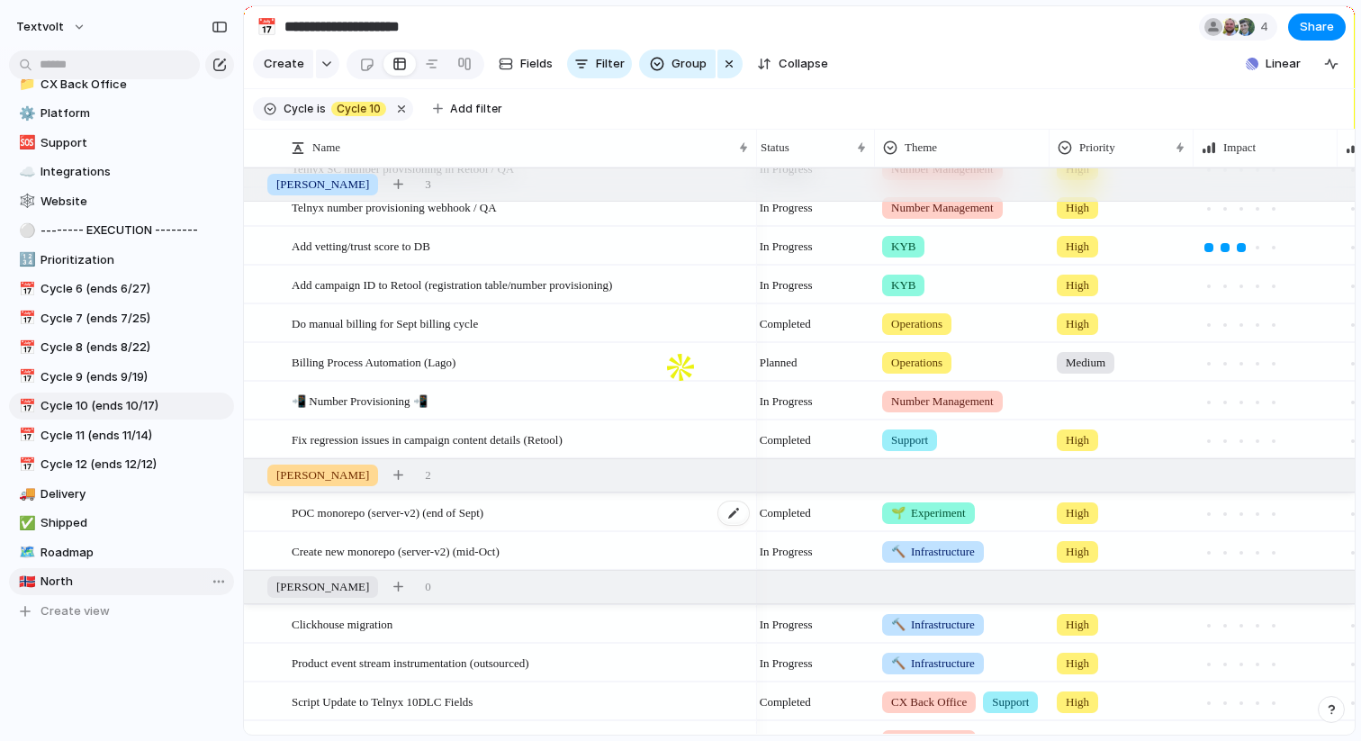
scroll to position [318, 0]
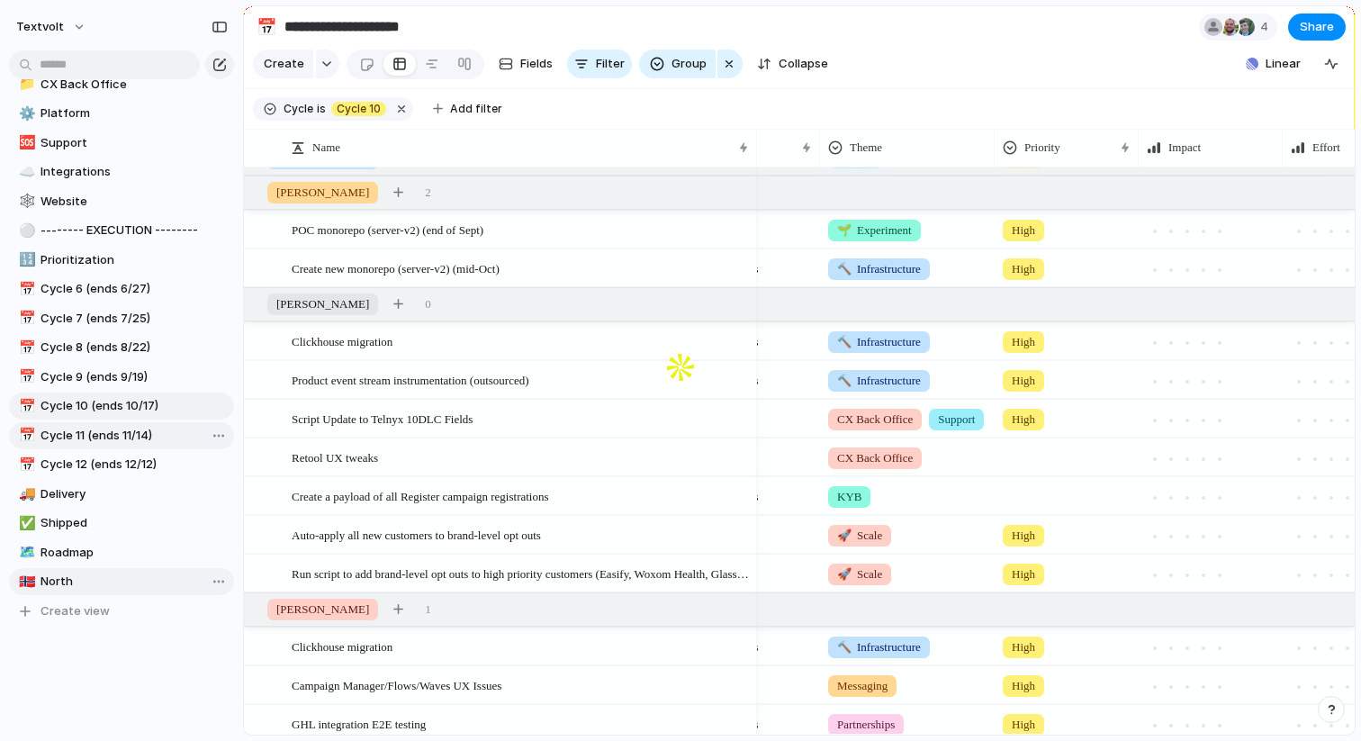
click at [98, 436] on span "Cycle 11 (ends 11/14)" at bounding box center [133, 436] width 187 height 18
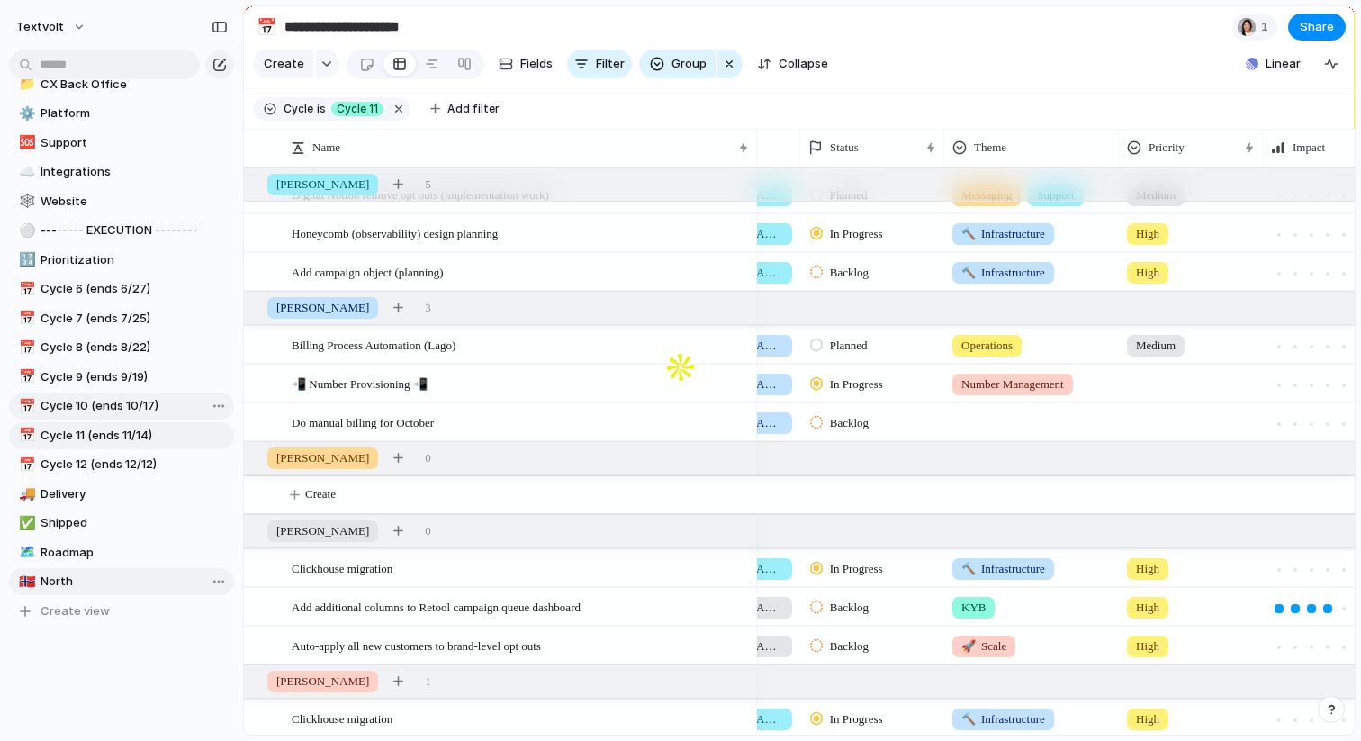
click at [115, 407] on span "Cycle 10 (ends 10/17)" at bounding box center [133, 406] width 187 height 18
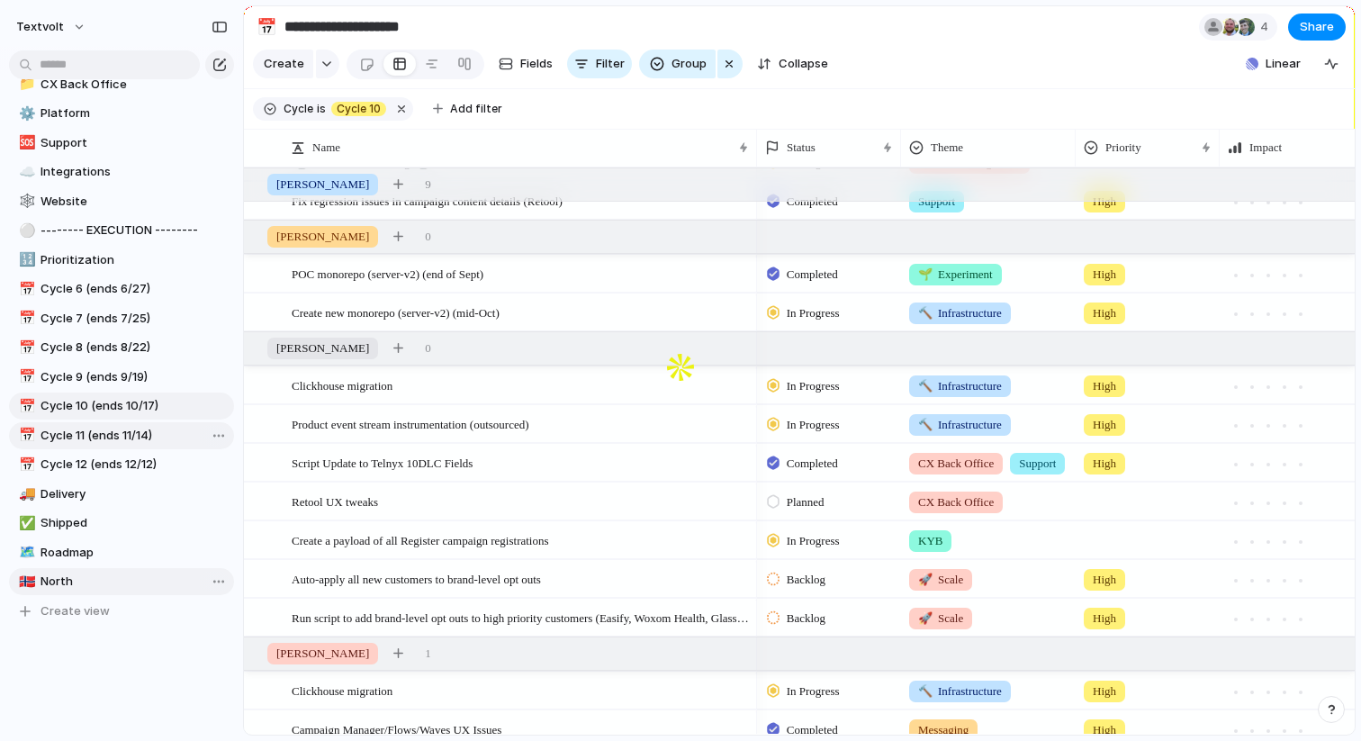
click at [68, 443] on span "Cycle 11 (ends 11/14)" at bounding box center [133, 436] width 187 height 18
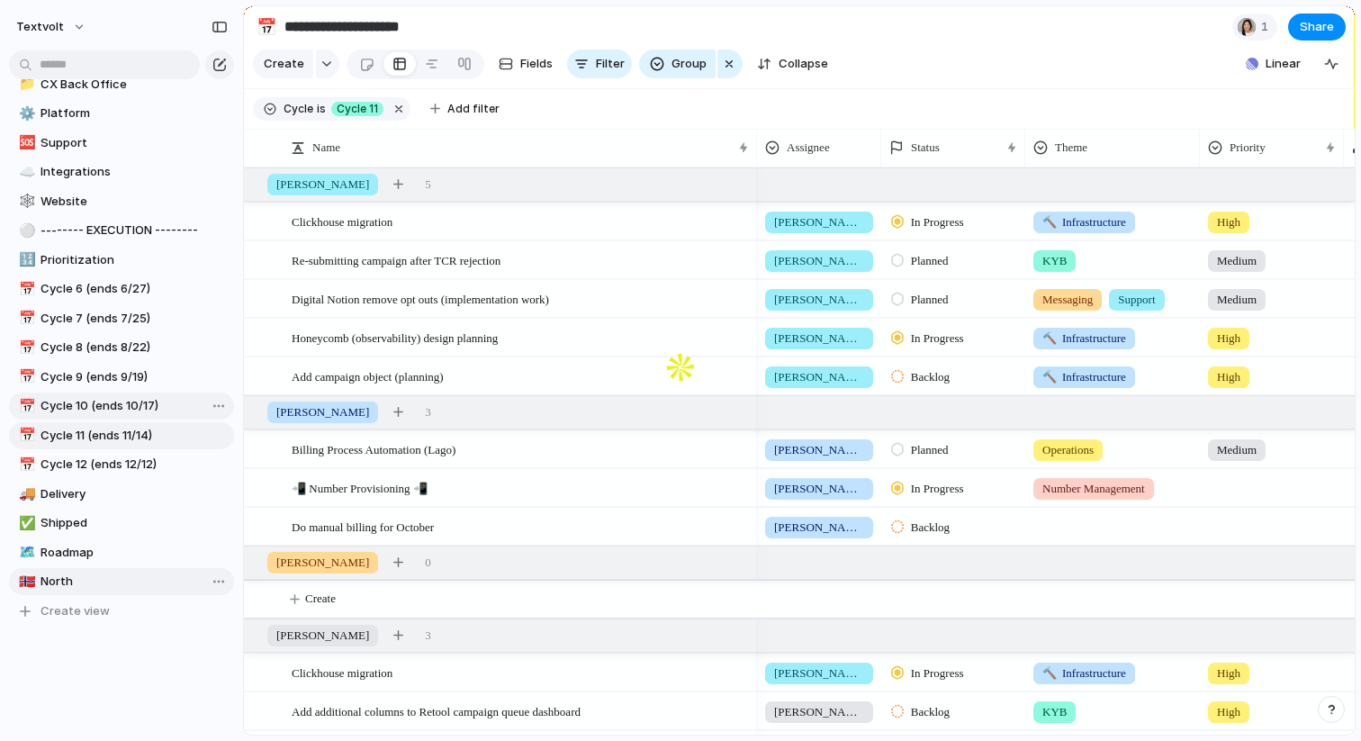
click at [111, 415] on link "📅 Cycle 10 (ends 10/17)" at bounding box center [121, 405] width 225 height 27
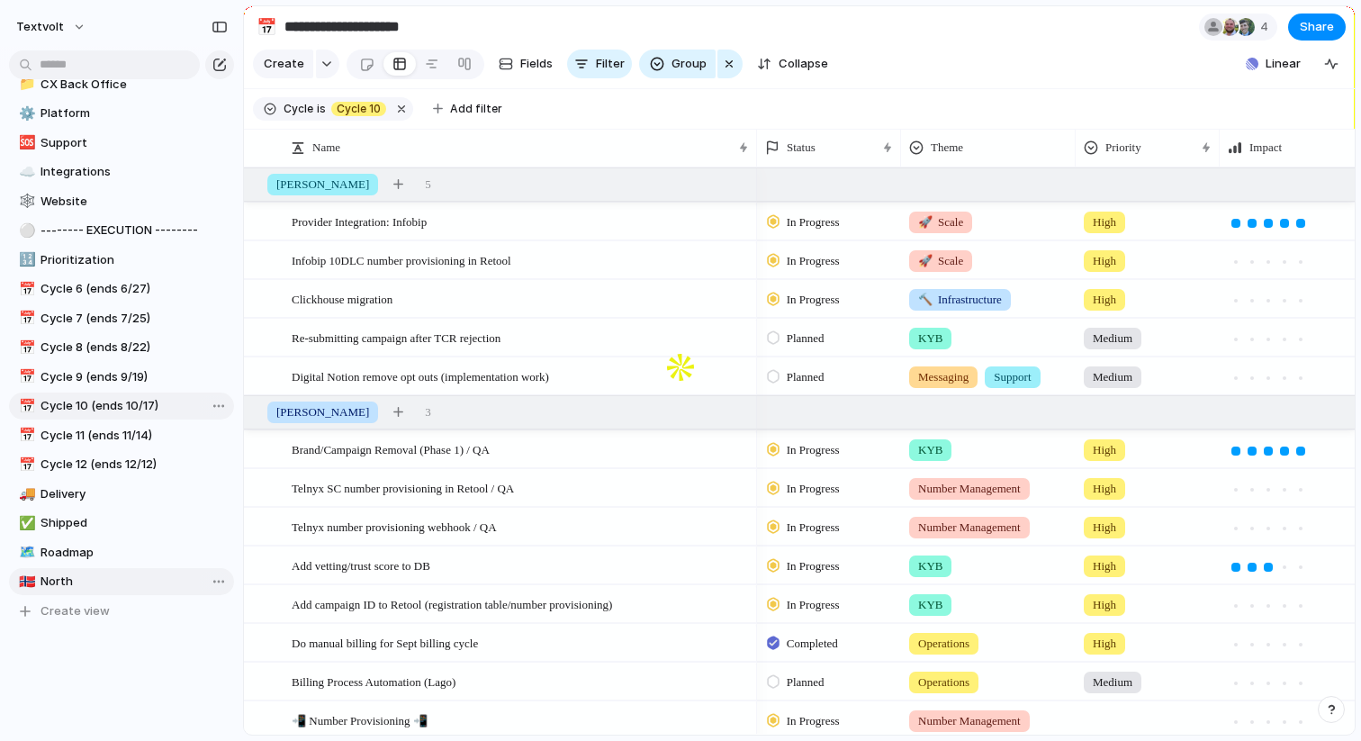
type input "**********"
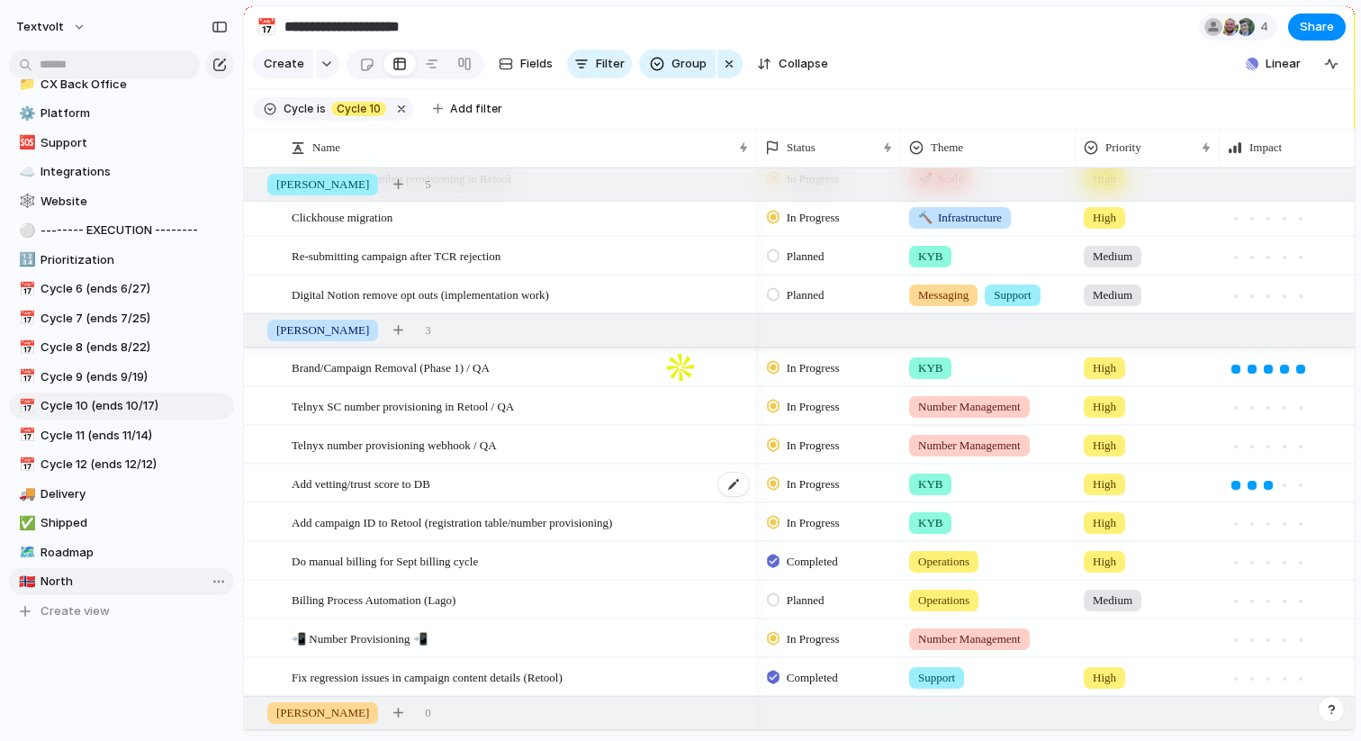
scroll to position [83, 0]
